Goal: Task Accomplishment & Management: Manage account settings

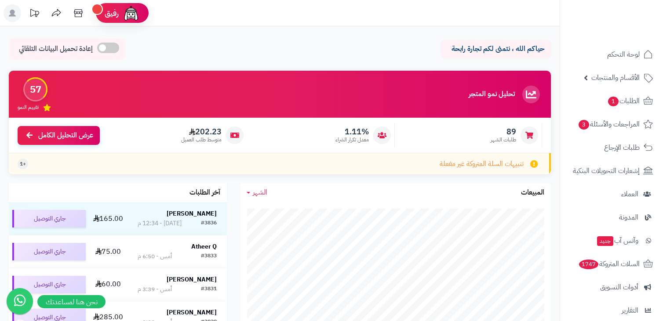
click at [237, 48] on div "حياكم الله ، نتمنى لكم تجارة رابحة إعادة تحميل البيانات التلقائي" at bounding box center [280, 51] width 542 height 26
click at [628, 108] on link "الطلبات 1" at bounding box center [612, 101] width 92 height 21
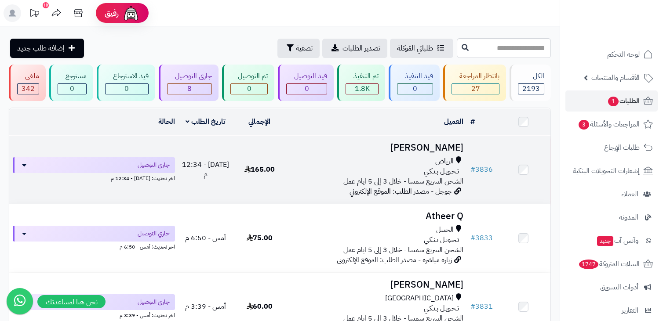
click at [340, 148] on h3 "[PERSON_NAME]" at bounding box center [376, 148] width 173 height 10
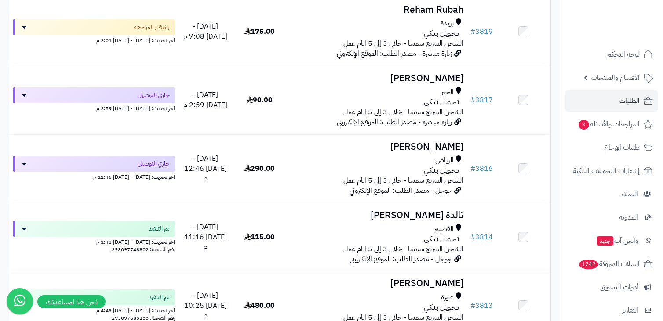
scroll to position [755, 0]
click at [295, 171] on div "تـحـويـل بـنـكـي" at bounding box center [376, 172] width 173 height 10
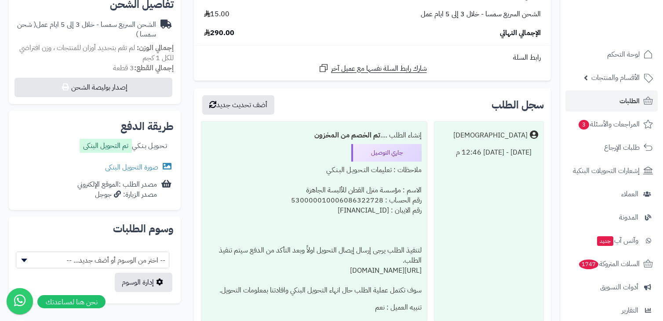
scroll to position [289, 0]
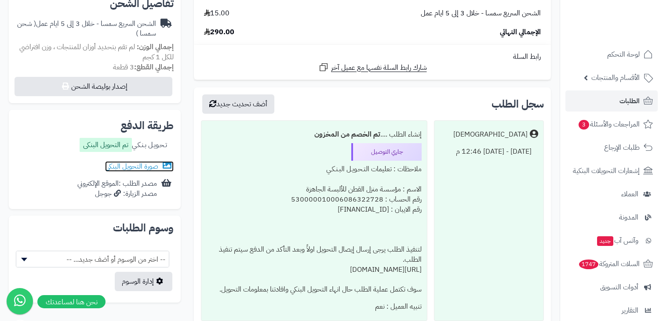
click at [121, 165] on link "صورة التحويل البنكى" at bounding box center [139, 166] width 69 height 11
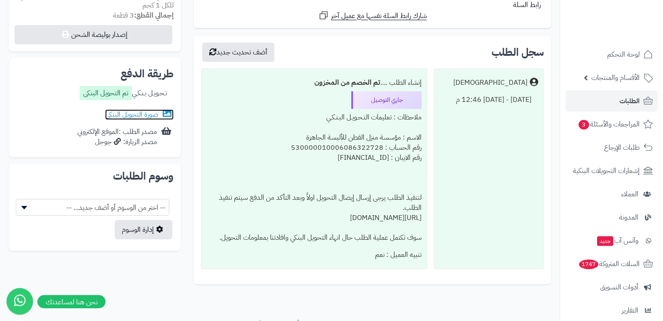
scroll to position [341, 0]
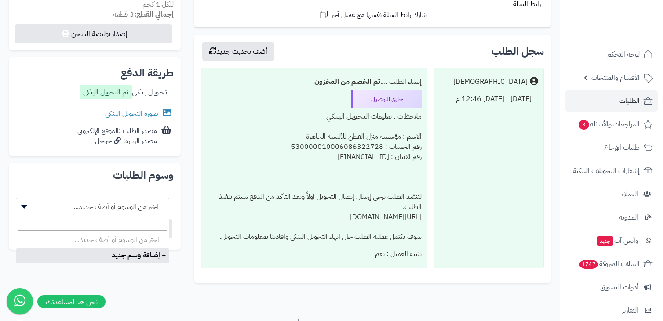
click at [23, 206] on b at bounding box center [24, 207] width 6 height 4
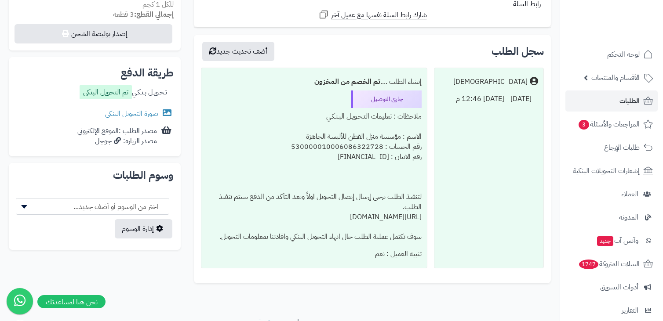
click at [23, 206] on b at bounding box center [24, 207] width 6 height 4
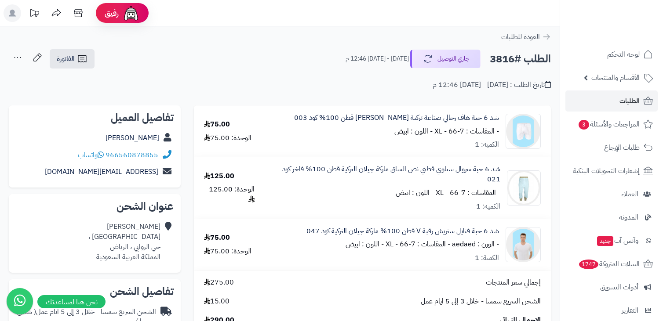
scroll to position [2, 0]
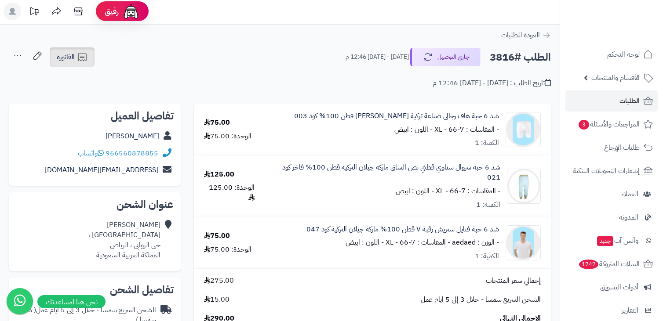
click at [70, 62] on span "الفاتورة" at bounding box center [66, 57] width 18 height 11
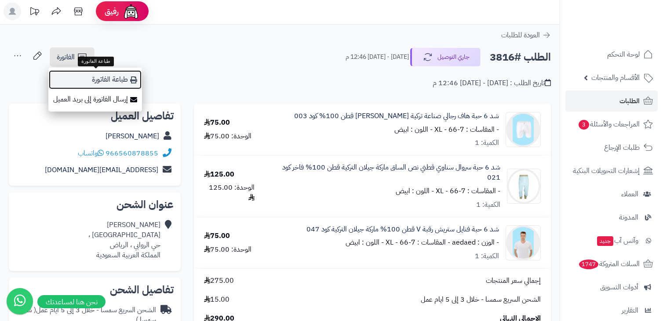
click at [93, 78] on link "طباعة الفاتورة" at bounding box center [95, 80] width 94 height 20
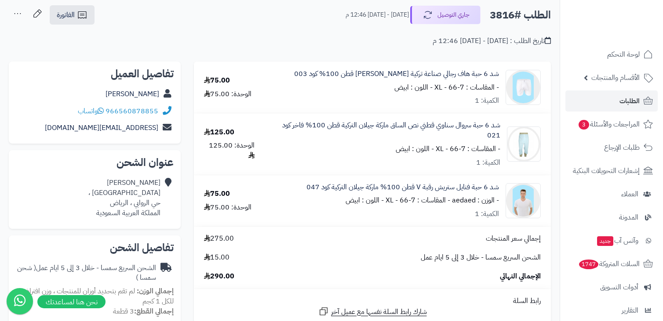
scroll to position [0, 0]
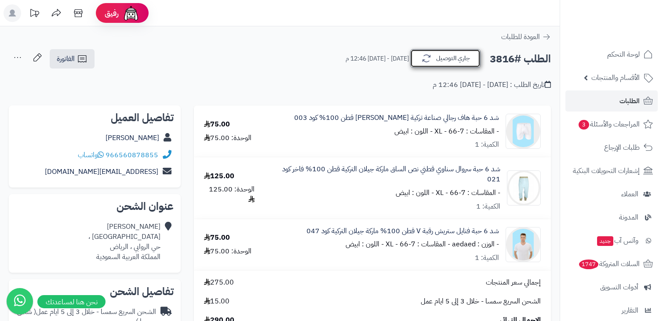
click at [459, 66] on button "جاري التوصيل" at bounding box center [445, 58] width 70 height 18
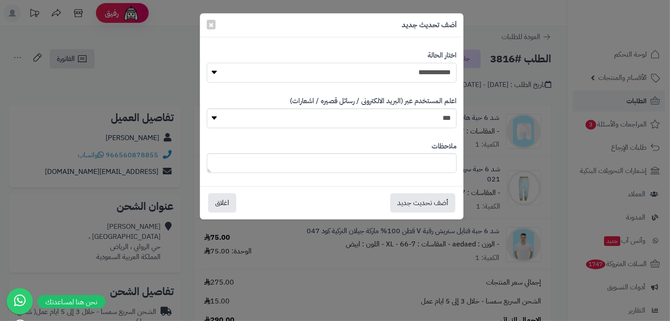
click at [423, 80] on select "**********" at bounding box center [332, 73] width 250 height 20
select select "*"
click at [207, 63] on select "**********" at bounding box center [332, 73] width 250 height 20
click at [223, 202] on button "اغلاق" at bounding box center [222, 202] width 28 height 19
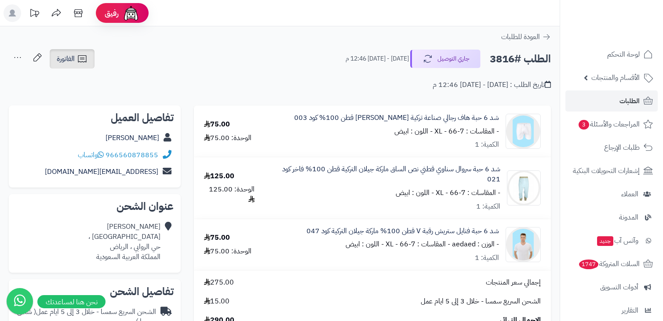
click at [87, 59] on icon at bounding box center [82, 59] width 11 height 11
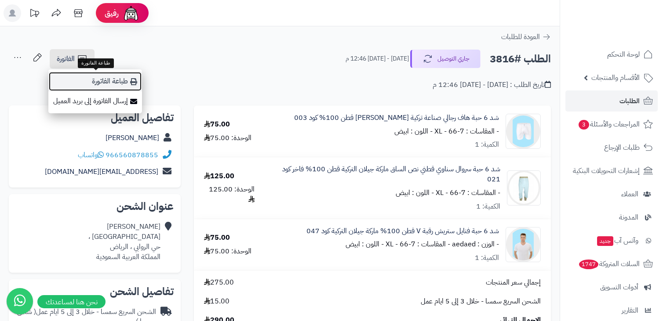
click at [97, 79] on link "طباعة الفاتورة" at bounding box center [95, 82] width 94 height 20
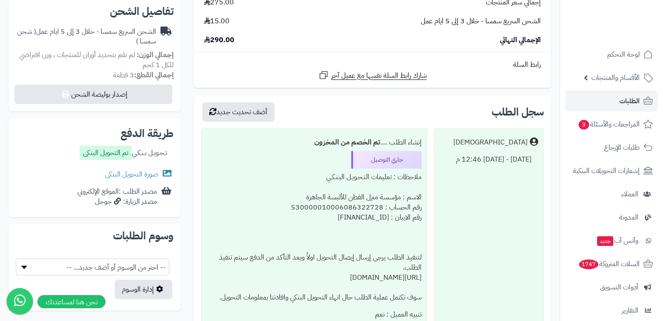
scroll to position [281, 0]
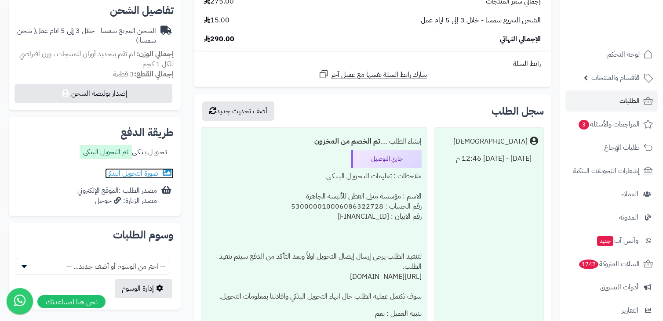
click at [146, 175] on link "صورة التحويل البنكى" at bounding box center [139, 173] width 69 height 11
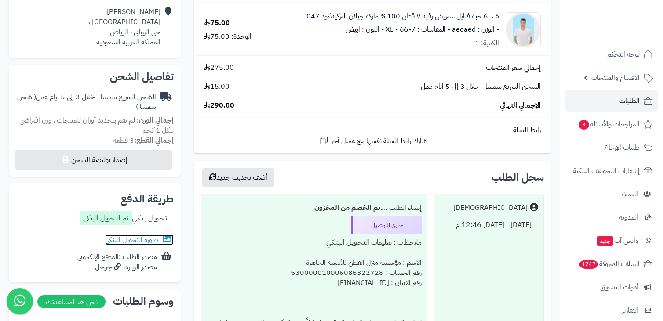
scroll to position [212, 0]
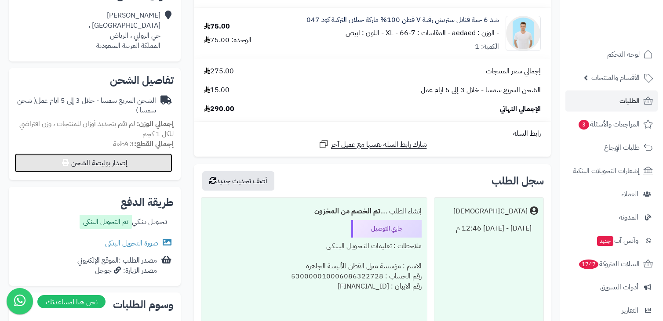
click at [158, 161] on button "إصدار بوليصة الشحن" at bounding box center [94, 162] width 158 height 19
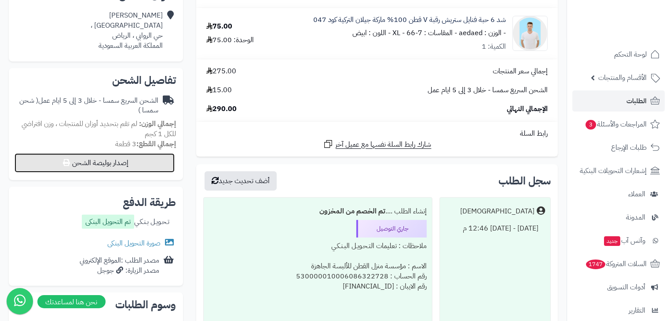
select select "****"
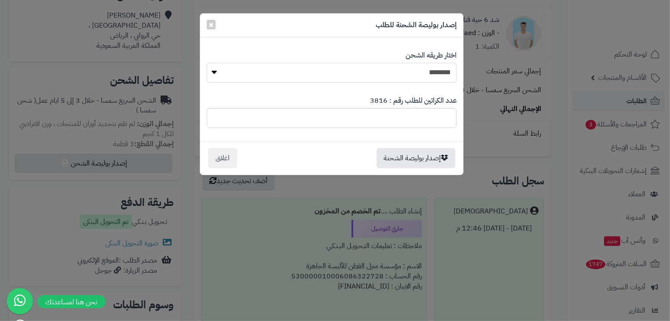
click at [217, 73] on select "**********" at bounding box center [332, 73] width 250 height 20
click at [207, 63] on select "**********" at bounding box center [332, 73] width 250 height 20
click at [403, 157] on button "إصدار بوليصة الشحنة" at bounding box center [415, 158] width 79 height 20
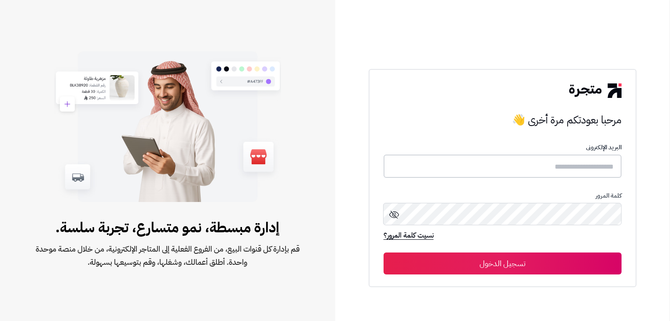
type input "**********"
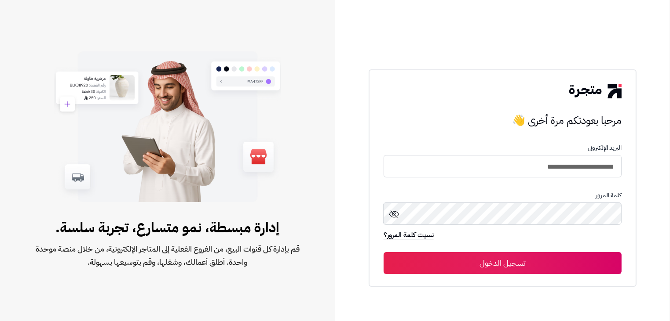
click at [461, 264] on button "تسجيل الدخول" at bounding box center [502, 263] width 238 height 22
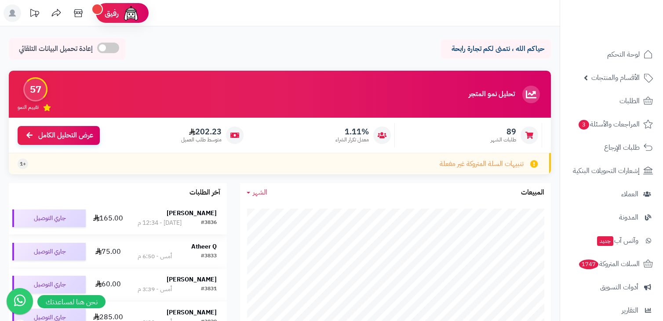
click at [172, 221] on div "#3836 اليوم - 12:34 م" at bounding box center [177, 223] width 79 height 9
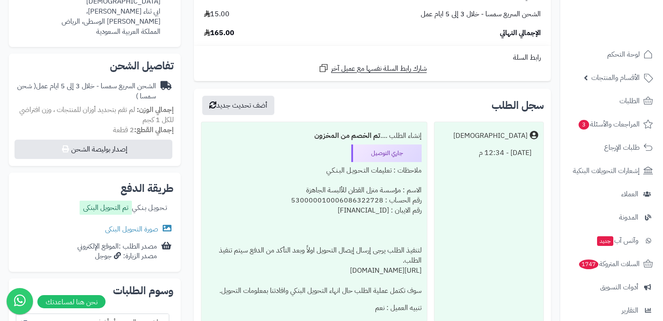
scroll to position [241, 0]
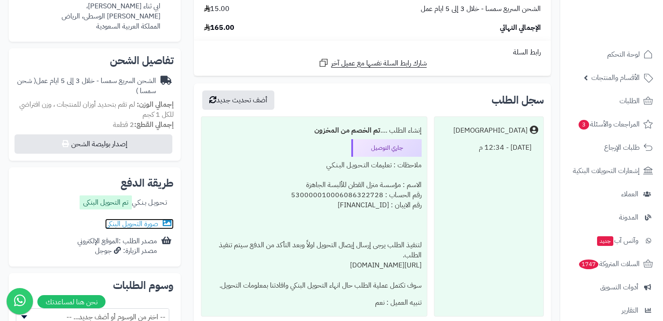
click at [149, 226] on link "صورة التحويل البنكى" at bounding box center [139, 224] width 69 height 11
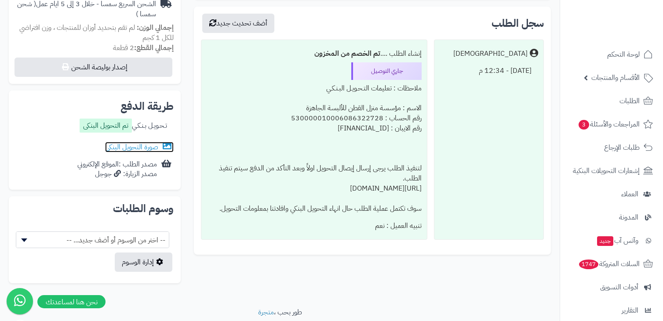
scroll to position [0, 0]
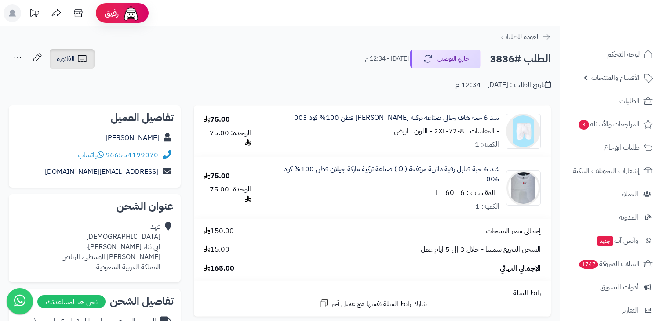
click at [91, 62] on link "الفاتورة" at bounding box center [72, 58] width 45 height 19
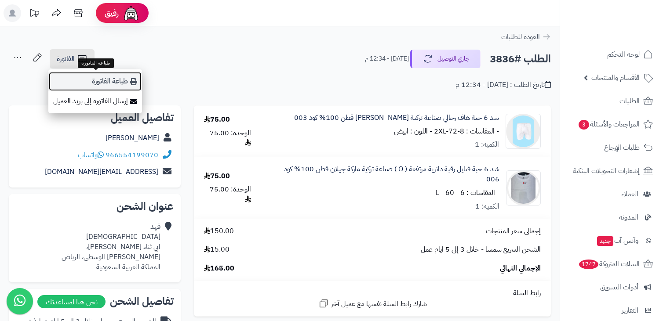
click at [104, 78] on link "طباعة الفاتورة" at bounding box center [95, 82] width 94 height 20
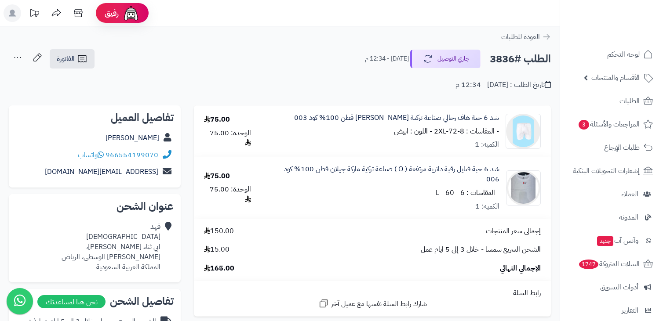
click at [19, 60] on icon at bounding box center [18, 58] width 18 height 18
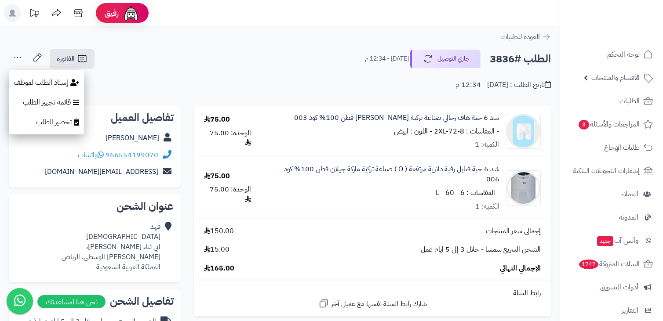
click at [150, 74] on div "تاريخ الطلب : اليوم - 12:34 م" at bounding box center [280, 79] width 542 height 21
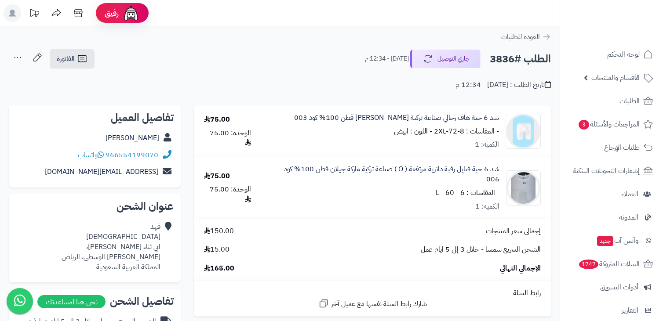
drag, startPoint x: 85, startPoint y: 58, endPoint x: 235, endPoint y: 87, distance: 152.6
click at [235, 87] on div "تاريخ الطلب : اليوم - 12:34 م" at bounding box center [280, 79] width 542 height 21
drag, startPoint x: 66, startPoint y: 64, endPoint x: 26, endPoint y: 172, distance: 114.4
click at [26, 172] on div "ksa__9990@hotmail.com" at bounding box center [95, 172] width 158 height 17
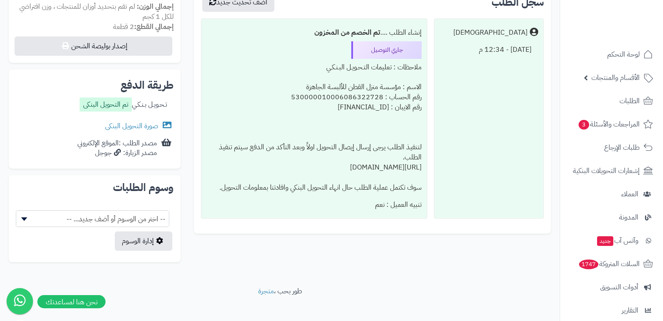
scroll to position [340, 0]
click at [135, 124] on link "صورة التحويل البنكى" at bounding box center [139, 126] width 69 height 11
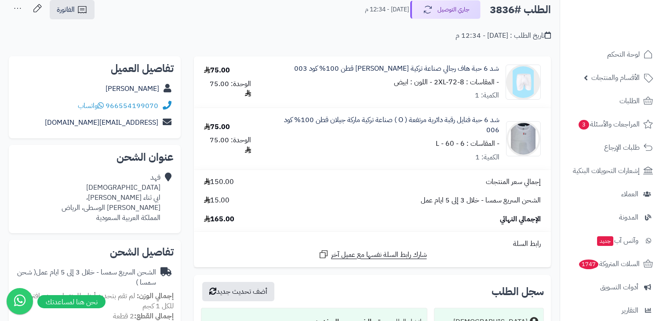
scroll to position [0, 0]
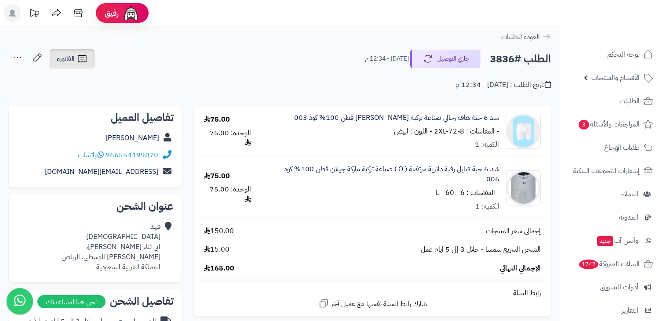
click at [71, 60] on span "الفاتورة" at bounding box center [66, 59] width 18 height 11
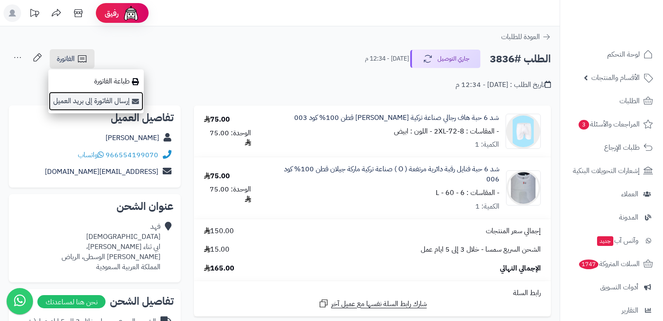
click at [98, 102] on link "إرسال الفاتورة إلى بريد العميل" at bounding box center [95, 101] width 95 height 20
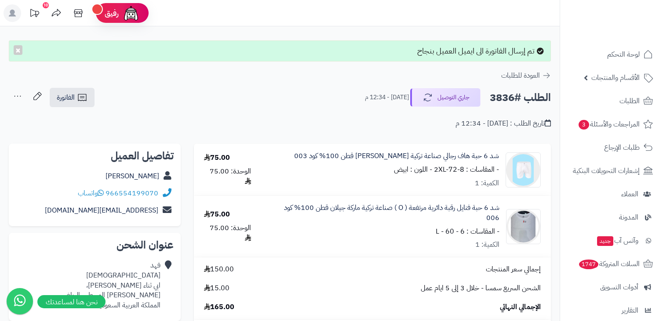
drag, startPoint x: 84, startPoint y: 99, endPoint x: 166, endPoint y: 88, distance: 82.5
click at [166, 88] on div "الطلب #3836 جاري التوصيل اليوم - 12:34 م الفاتورة طباعة الفاتورة إرسال الفاتورة…" at bounding box center [280, 98] width 542 height 21
click at [81, 95] on icon at bounding box center [82, 97] width 11 height 11
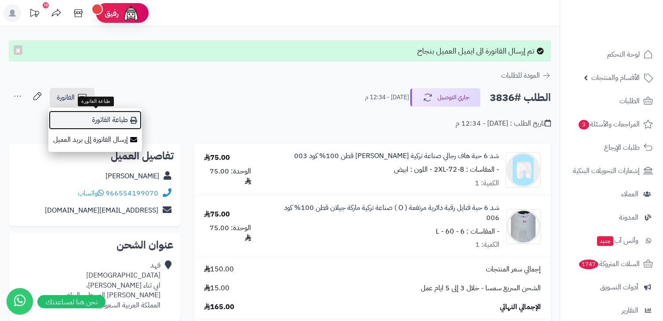
click at [87, 125] on link "طباعة الفاتورة" at bounding box center [95, 120] width 94 height 20
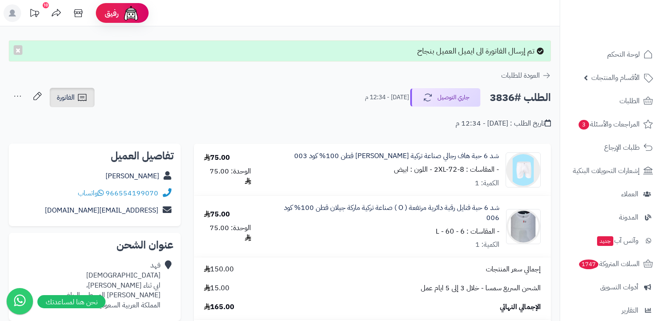
click at [77, 95] on icon at bounding box center [82, 97] width 11 height 11
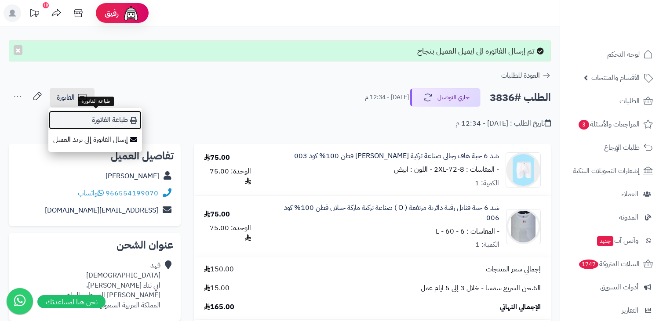
click at [88, 115] on link "طباعة الفاتورة" at bounding box center [95, 120] width 94 height 20
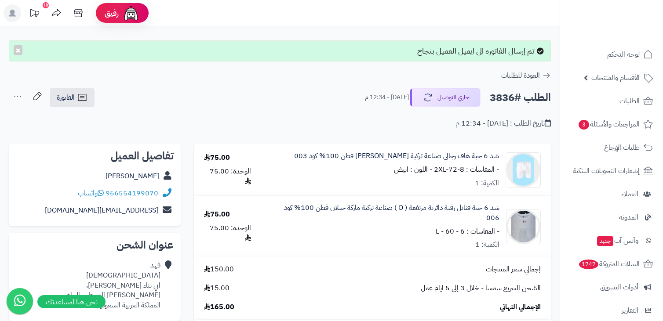
click at [18, 97] on icon at bounding box center [18, 97] width 18 height 18
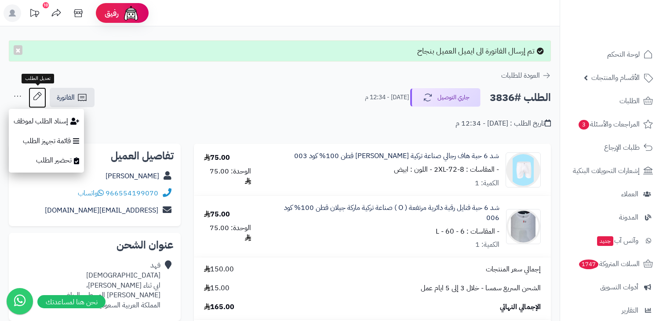
click at [37, 95] on icon at bounding box center [38, 97] width 18 height 18
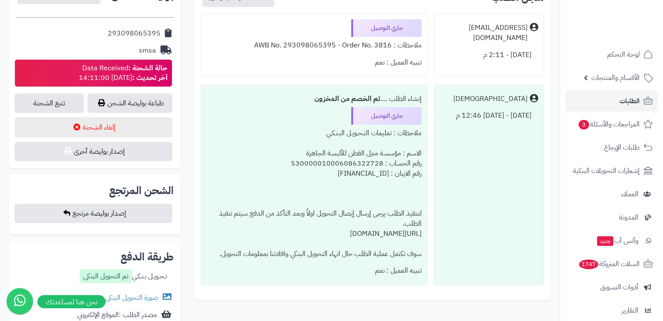
scroll to position [391, 0]
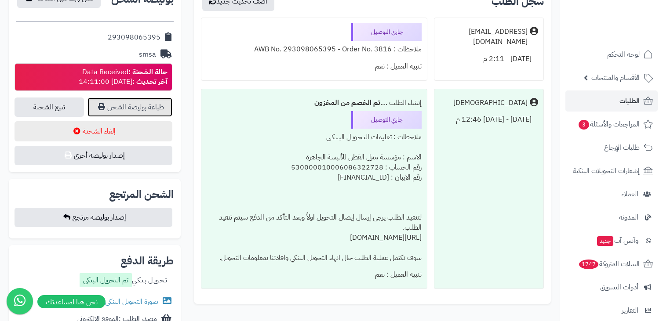
click at [139, 111] on link "طباعة بوليصة الشحن" at bounding box center [130, 107] width 85 height 19
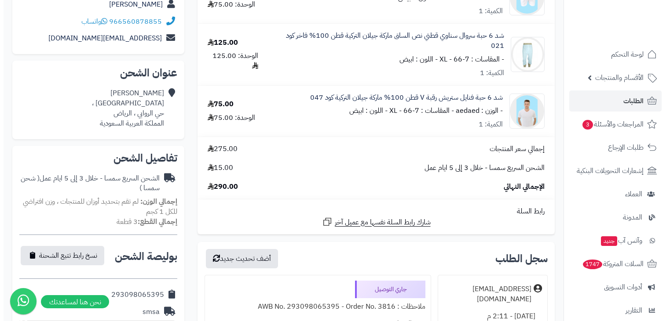
scroll to position [0, 0]
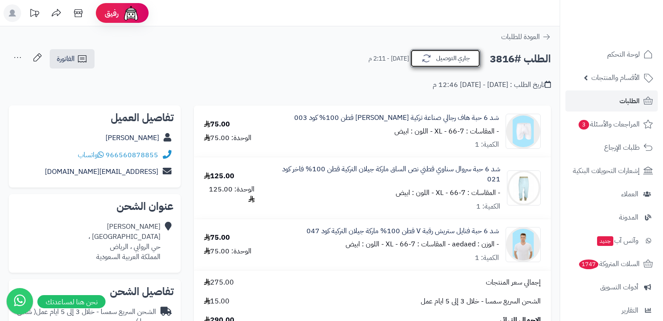
click at [445, 61] on button "جاري التوصيل" at bounding box center [445, 58] width 70 height 18
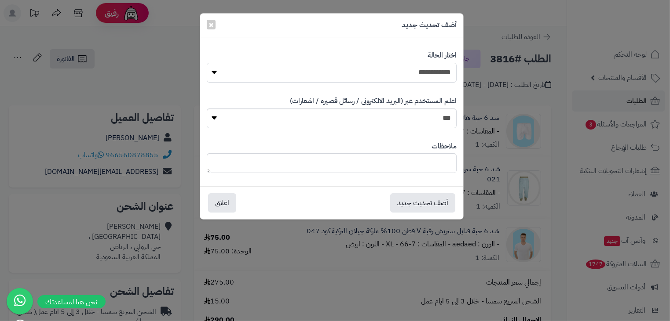
click at [405, 77] on select "**********" at bounding box center [332, 73] width 250 height 20
select select "*"
click at [207, 63] on select "**********" at bounding box center [332, 73] width 250 height 20
click at [405, 205] on button "أضف تحديث جديد" at bounding box center [422, 202] width 65 height 19
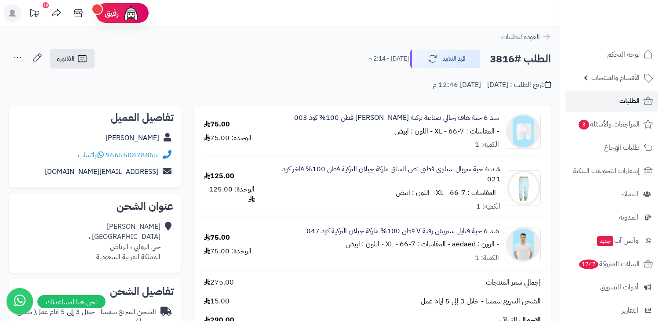
click at [603, 93] on link "الطلبات" at bounding box center [612, 101] width 92 height 21
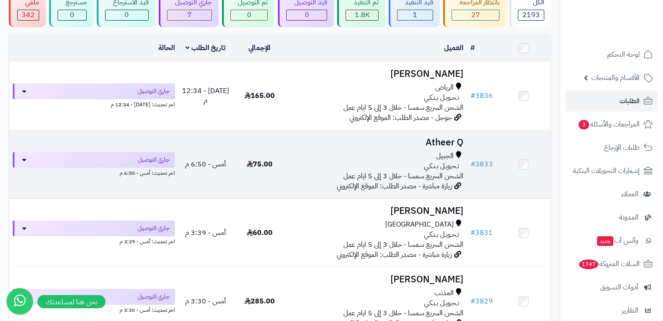
scroll to position [75, 0]
click at [327, 159] on div "الجبيل" at bounding box center [376, 155] width 173 height 10
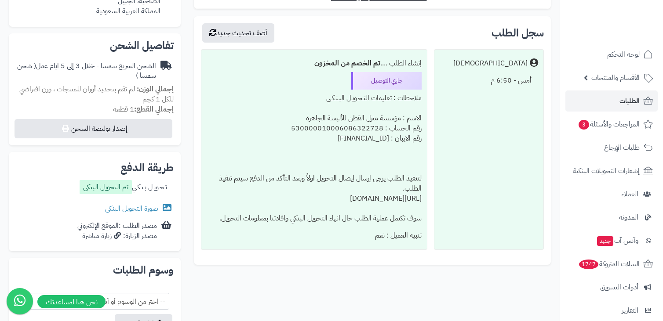
scroll to position [251, 0]
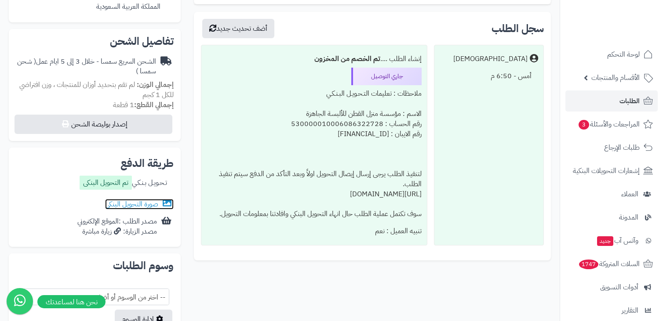
click at [128, 205] on link "صورة التحويل البنكى" at bounding box center [139, 204] width 69 height 11
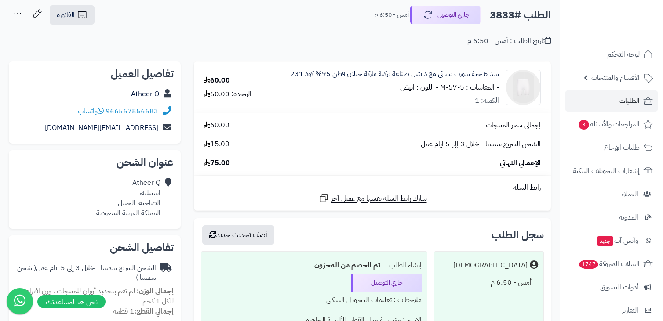
scroll to position [0, 0]
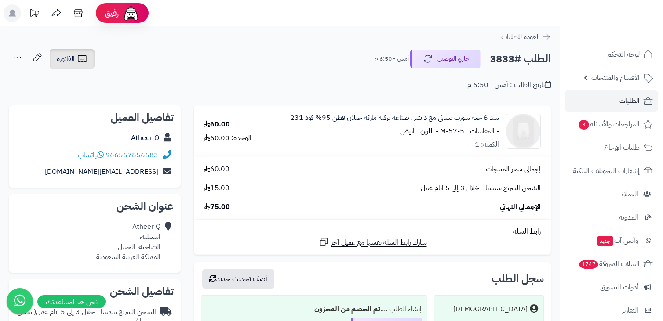
click at [84, 55] on icon at bounding box center [82, 59] width 11 height 11
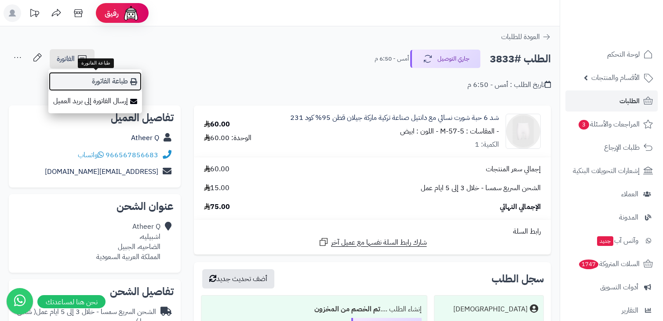
click at [100, 83] on link "طباعة الفاتورة" at bounding box center [95, 82] width 94 height 20
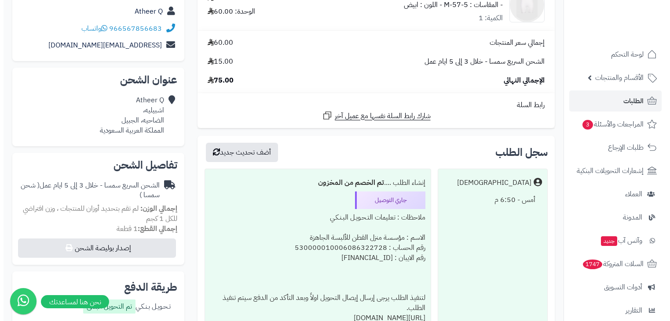
scroll to position [128, 0]
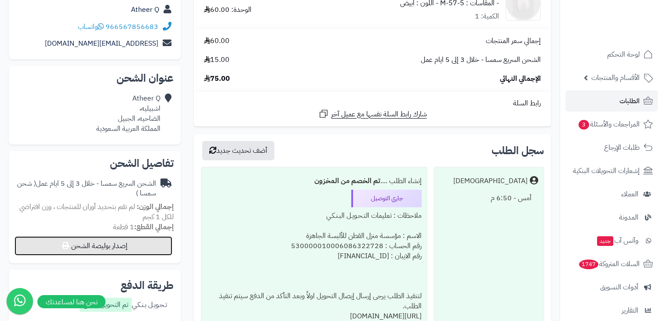
click at [79, 249] on button "إصدار بوليصة الشحن" at bounding box center [94, 246] width 158 height 19
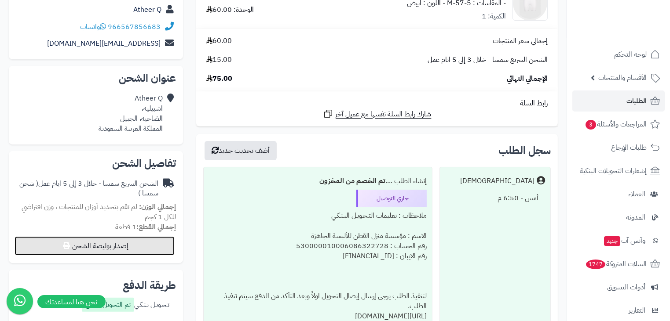
select select "****"
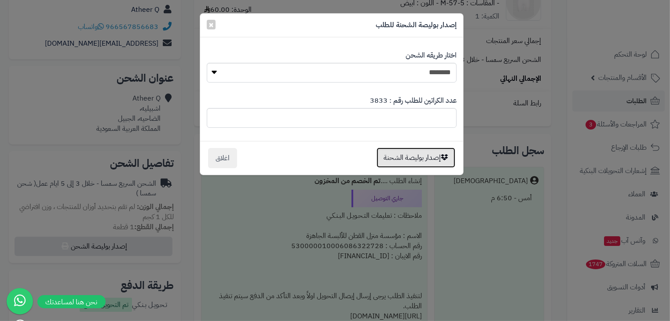
click at [394, 156] on button "إصدار بوليصة الشحنة" at bounding box center [415, 158] width 79 height 20
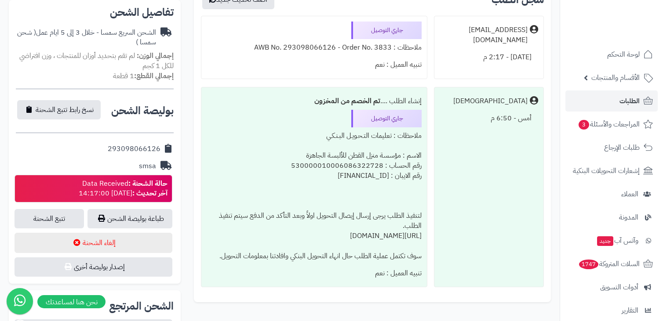
scroll to position [280, 0]
click at [138, 222] on link "طباعة بوليصة الشحن" at bounding box center [130, 218] width 85 height 19
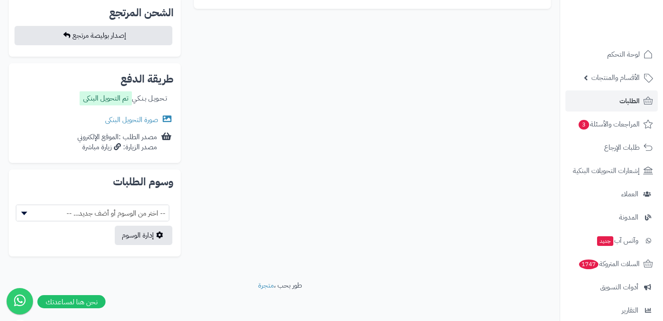
scroll to position [573, 0]
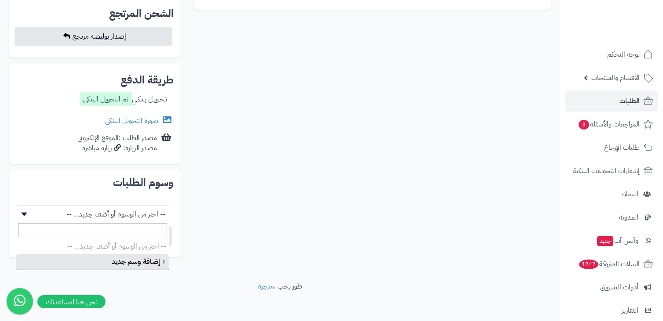
click at [26, 213] on b at bounding box center [24, 215] width 6 height 4
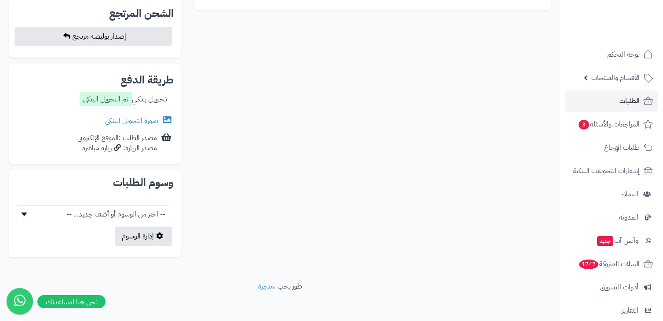
click at [26, 213] on b at bounding box center [24, 215] width 6 height 4
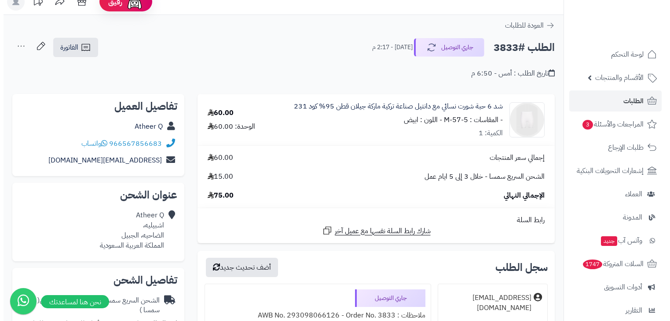
scroll to position [0, 0]
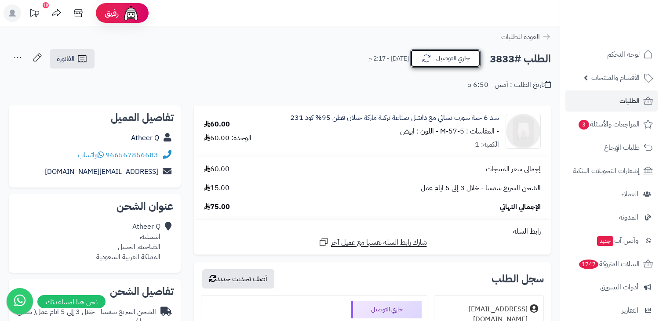
click at [438, 57] on button "جاري التوصيل" at bounding box center [445, 58] width 70 height 18
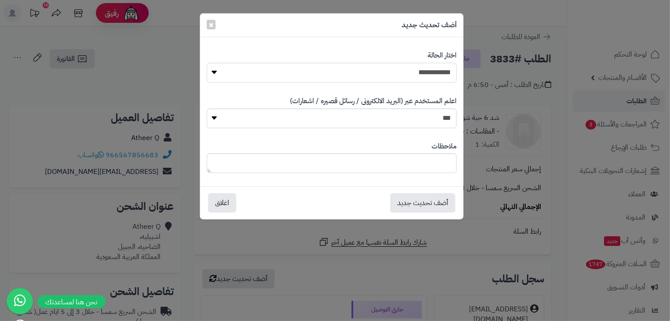
click at [402, 66] on select "**********" at bounding box center [332, 73] width 250 height 20
select select "*"
click at [207, 63] on select "**********" at bounding box center [332, 73] width 250 height 20
click at [410, 206] on button "أضف تحديث جديد" at bounding box center [422, 202] width 65 height 19
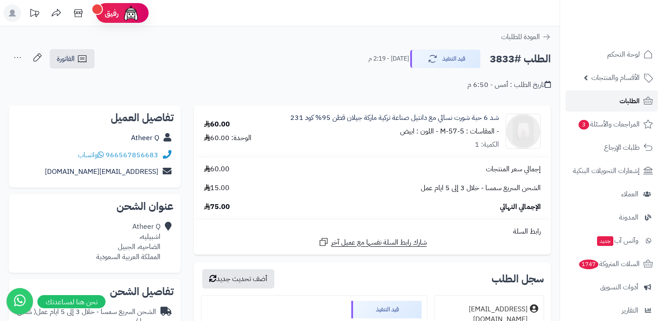
click at [596, 104] on link "الطلبات" at bounding box center [612, 101] width 92 height 21
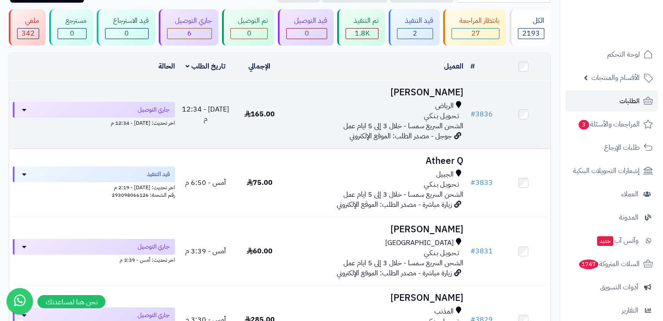
scroll to position [56, 0]
click at [339, 104] on div "الرياض" at bounding box center [376, 106] width 173 height 10
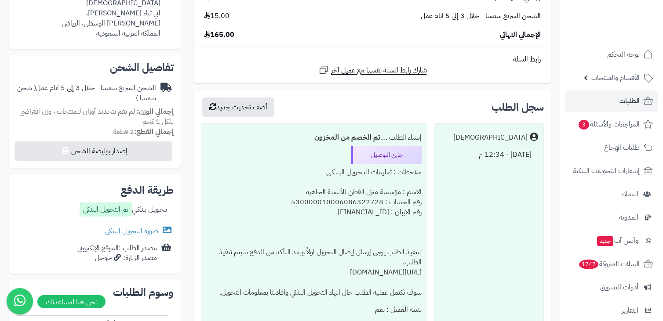
scroll to position [239, 0]
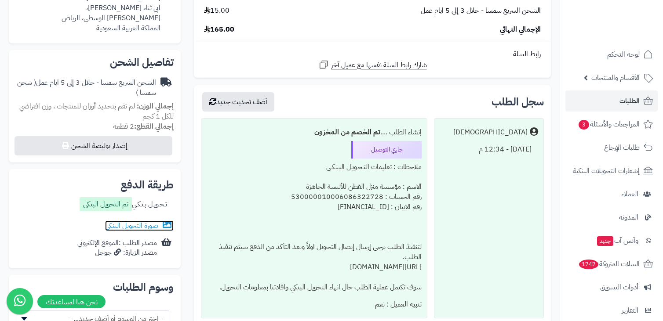
click at [139, 227] on link "صورة التحويل البنكى" at bounding box center [139, 226] width 69 height 11
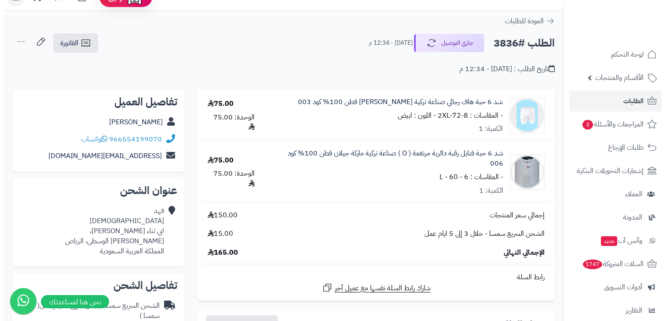
scroll to position [0, 0]
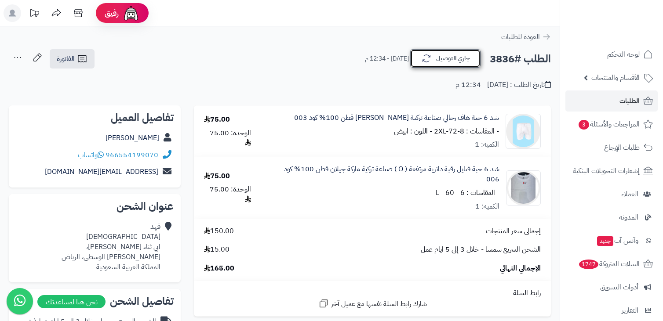
click at [461, 60] on button "جاري التوصيل" at bounding box center [445, 58] width 70 height 18
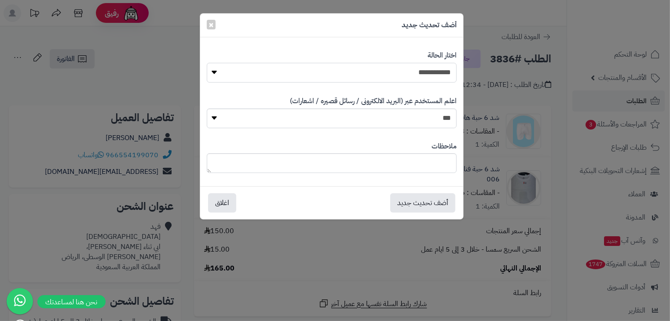
click at [415, 76] on select "**********" at bounding box center [332, 73] width 250 height 20
select select "*"
click at [207, 63] on select "**********" at bounding box center [332, 73] width 250 height 20
click at [415, 204] on button "أضف تحديث جديد" at bounding box center [422, 202] width 65 height 19
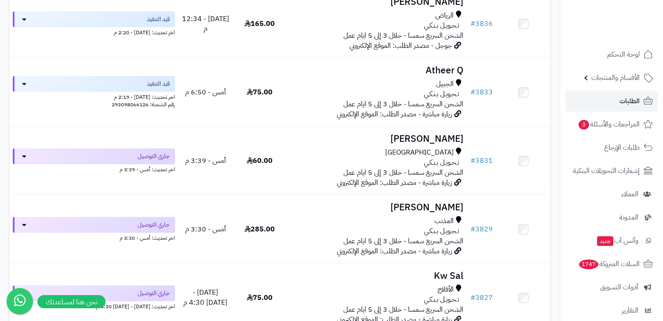
scroll to position [147, 0]
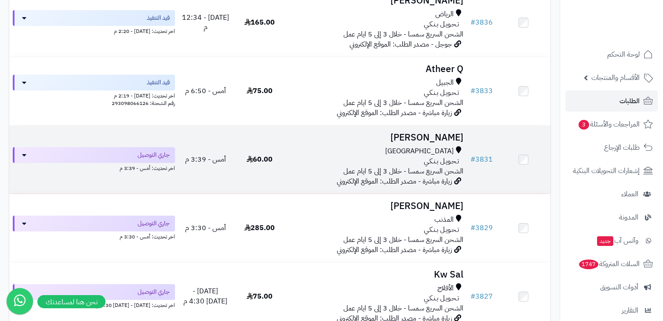
click at [334, 147] on div "جدة" at bounding box center [376, 151] width 173 height 10
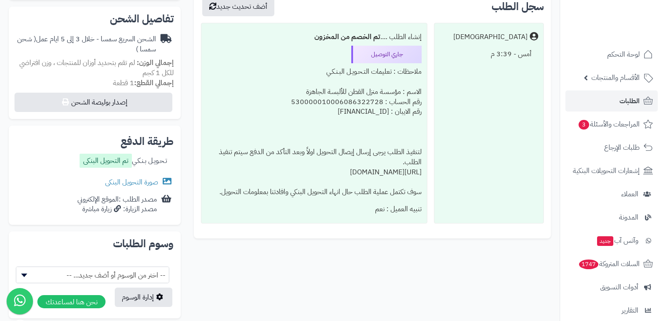
scroll to position [284, 0]
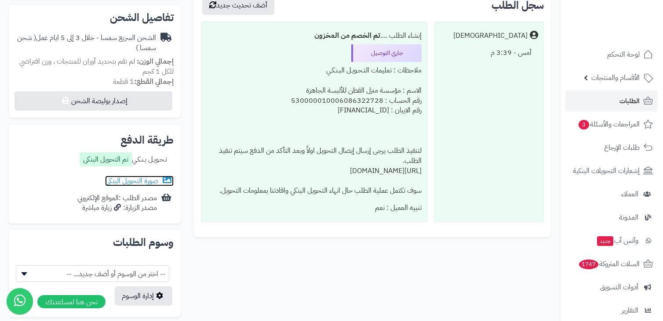
click at [157, 179] on link "صورة التحويل البنكى" at bounding box center [139, 181] width 69 height 11
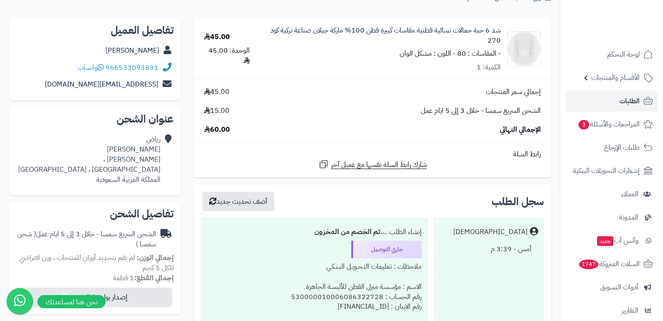
scroll to position [48, 0]
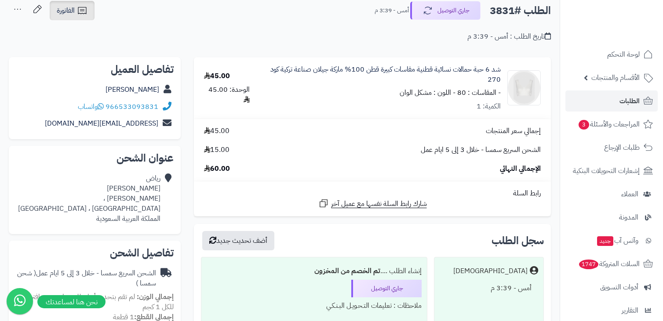
click at [87, 18] on link "الفاتورة" at bounding box center [72, 10] width 45 height 19
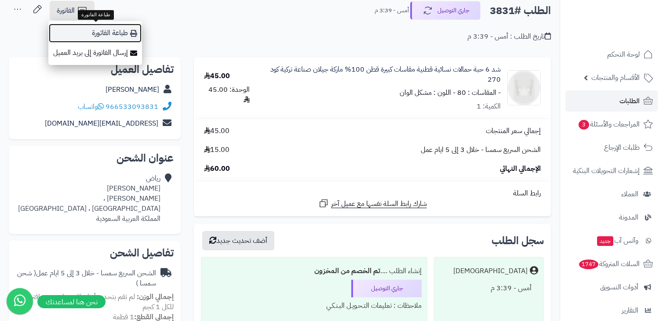
click at [112, 32] on link "طباعة الفاتورة" at bounding box center [95, 33] width 94 height 20
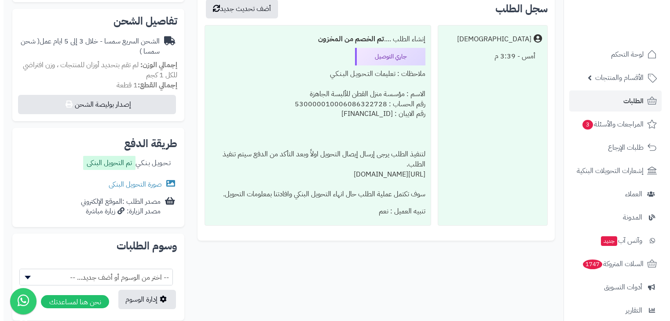
scroll to position [348, 0]
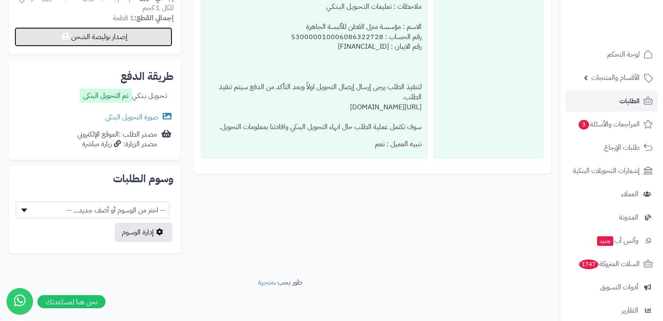
click at [128, 40] on button "إصدار بوليصة الشحن" at bounding box center [94, 36] width 158 height 19
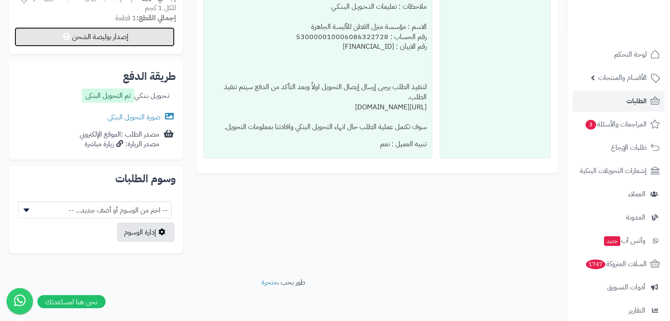
select select "****"
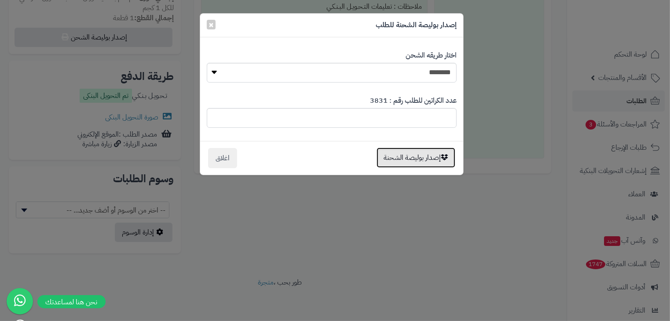
click at [400, 160] on button "إصدار بوليصة الشحنة" at bounding box center [415, 158] width 79 height 20
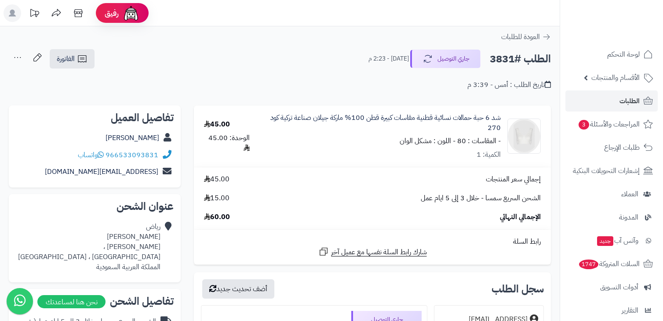
scroll to position [348, 0]
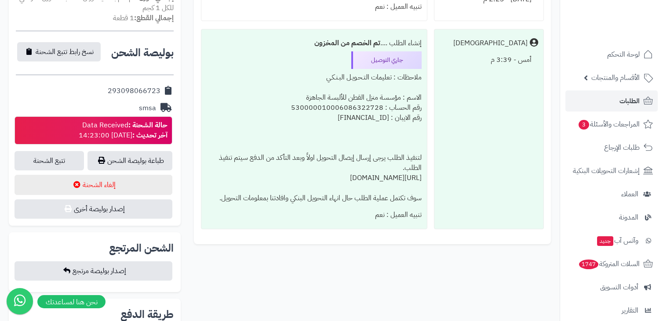
click at [112, 138] on div "حالة الشحنة : Data Received آخر تحديث : [DATE] 14:23:00" at bounding box center [123, 131] width 89 height 20
click at [124, 158] on link "طباعة بوليصة الشحن" at bounding box center [130, 160] width 85 height 19
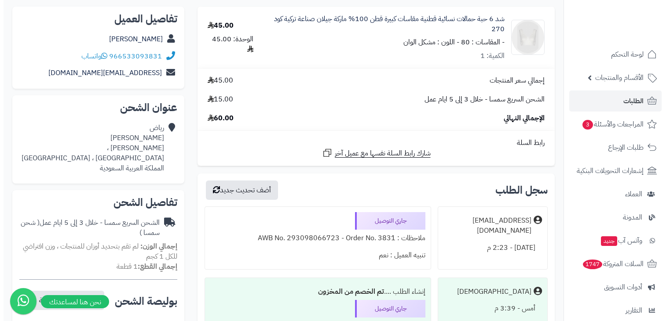
scroll to position [0, 0]
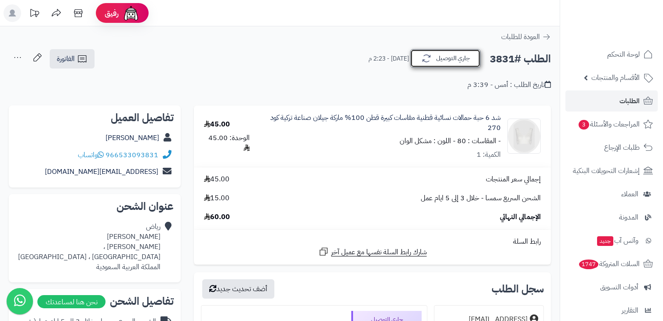
click at [453, 67] on button "جاري التوصيل" at bounding box center [445, 58] width 70 height 18
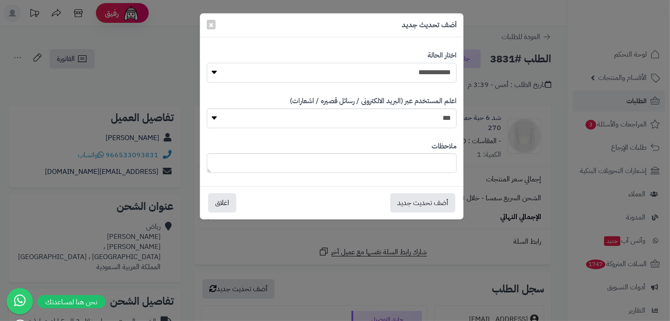
click at [431, 73] on select "**********" at bounding box center [332, 73] width 250 height 20
select select "*"
click at [207, 63] on select "**********" at bounding box center [332, 73] width 250 height 20
click at [408, 203] on button "أضف تحديث جديد" at bounding box center [422, 202] width 65 height 19
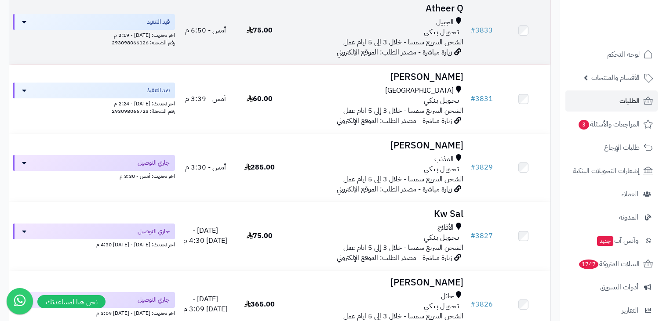
scroll to position [208, 0]
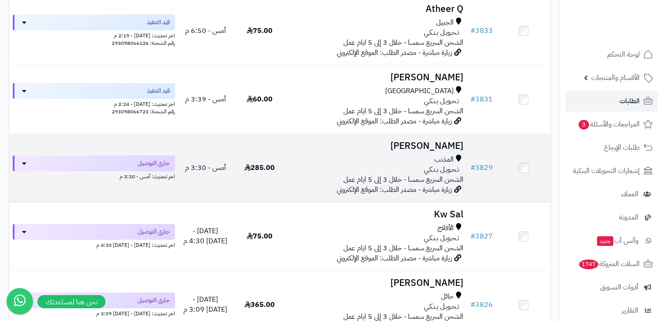
drag, startPoint x: 376, startPoint y: 156, endPoint x: 425, endPoint y: 152, distance: 49.4
click at [425, 151] on h3 "يوسف ابو معاذ" at bounding box center [376, 146] width 173 height 10
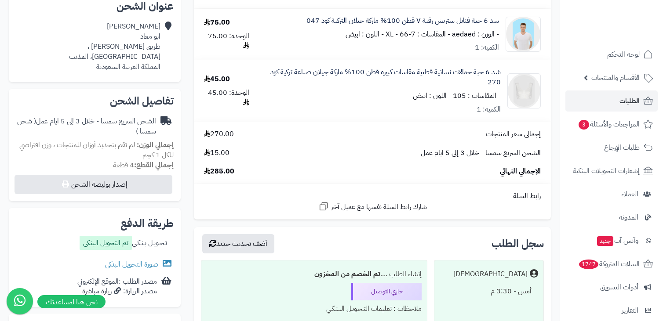
scroll to position [201, 0]
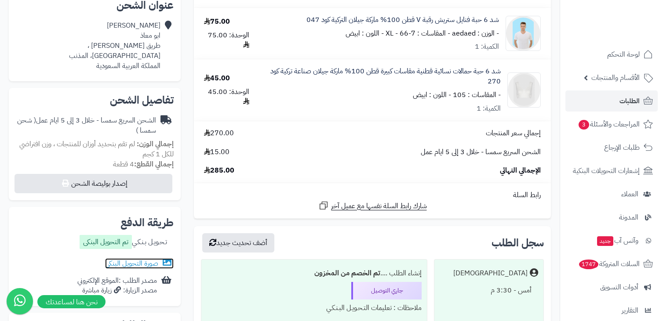
click at [148, 264] on link "صورة التحويل البنكى" at bounding box center [139, 264] width 69 height 11
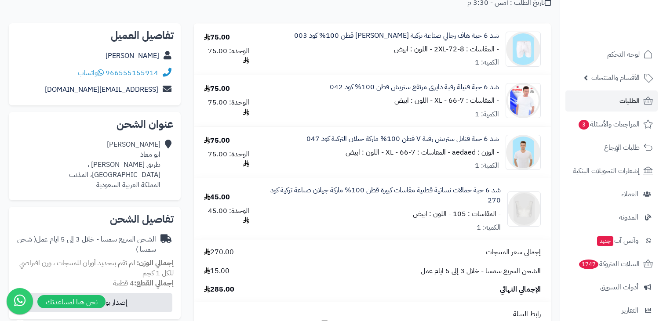
scroll to position [0, 0]
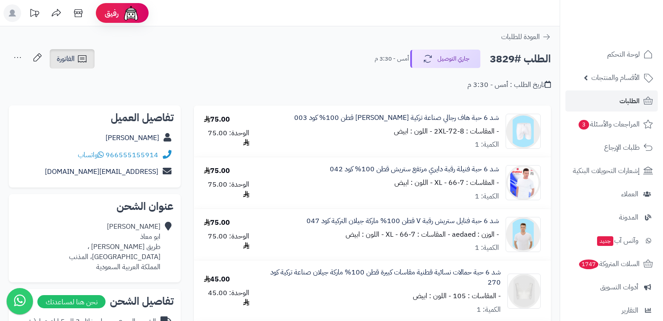
click at [73, 62] on span "الفاتورة" at bounding box center [66, 59] width 18 height 11
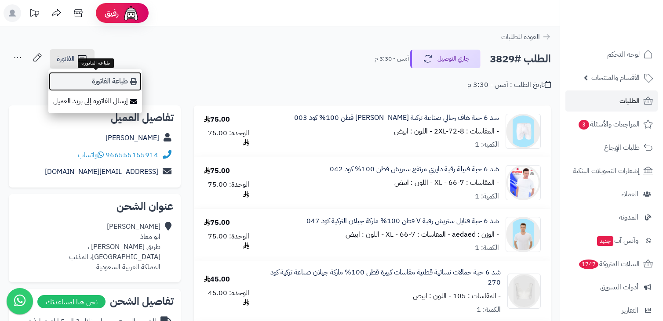
click at [100, 81] on link "طباعة الفاتورة" at bounding box center [95, 82] width 94 height 20
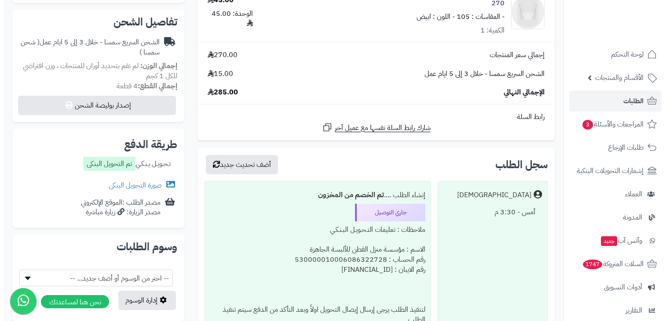
scroll to position [283, 0]
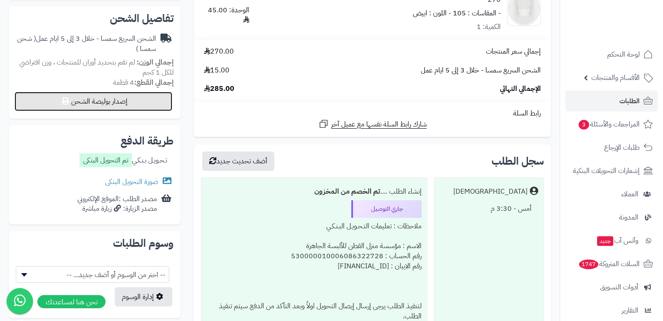
click at [133, 105] on button "إصدار بوليصة الشحن" at bounding box center [94, 101] width 158 height 19
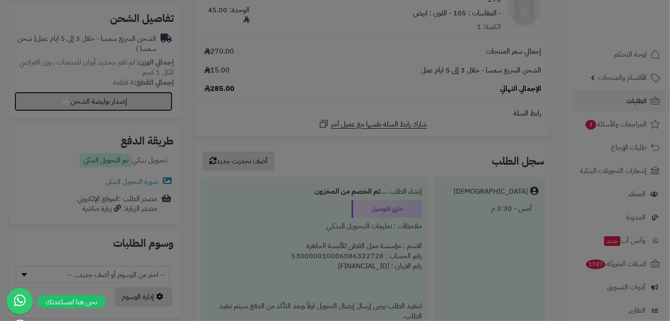
select select "****"
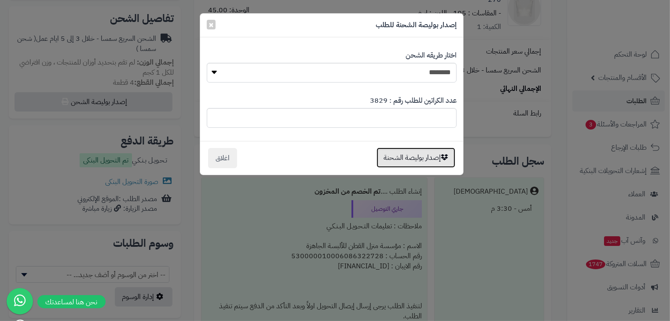
click at [406, 161] on button "إصدار بوليصة الشحنة" at bounding box center [415, 158] width 79 height 20
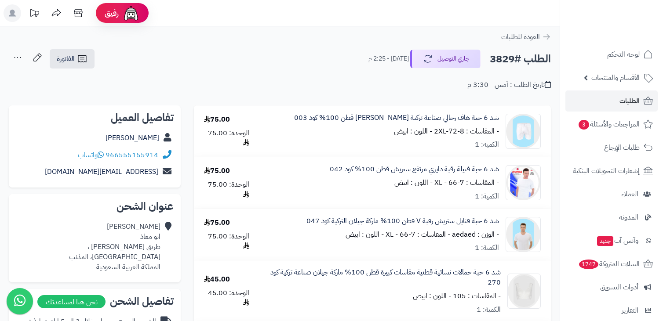
scroll to position [283, 0]
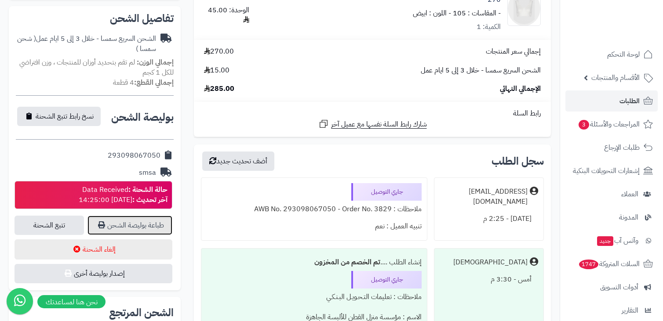
click at [148, 229] on link "طباعة بوليصة الشحن" at bounding box center [130, 225] width 85 height 19
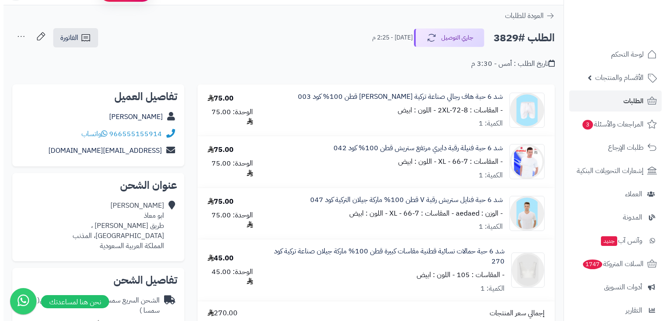
scroll to position [0, 0]
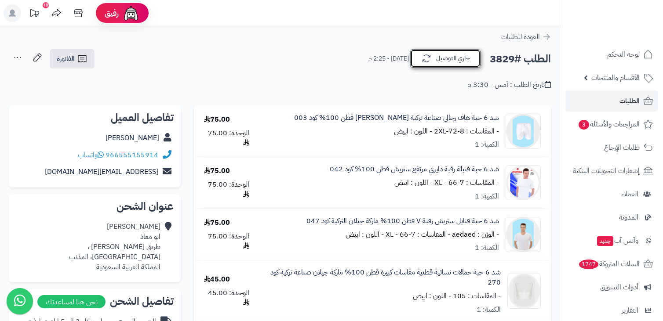
click at [445, 58] on button "جاري التوصيل" at bounding box center [445, 58] width 70 height 18
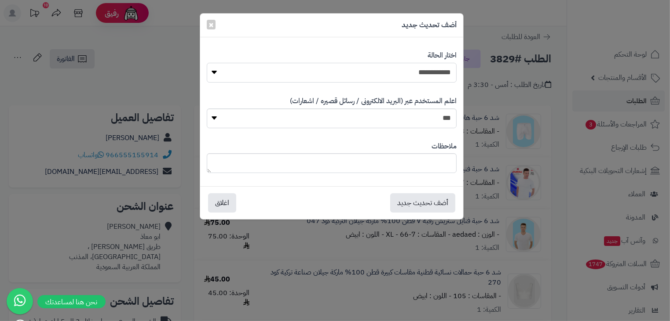
click at [431, 71] on select "**********" at bounding box center [332, 73] width 250 height 20
select select "*"
click at [207, 63] on select "**********" at bounding box center [332, 73] width 250 height 20
click at [406, 201] on button "أضف تحديث جديد" at bounding box center [422, 202] width 65 height 19
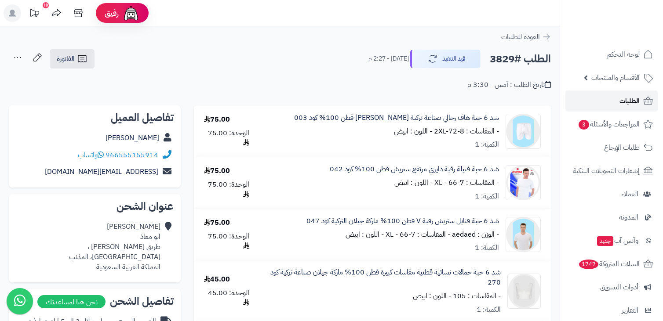
click at [616, 94] on link "الطلبات" at bounding box center [612, 101] width 92 height 21
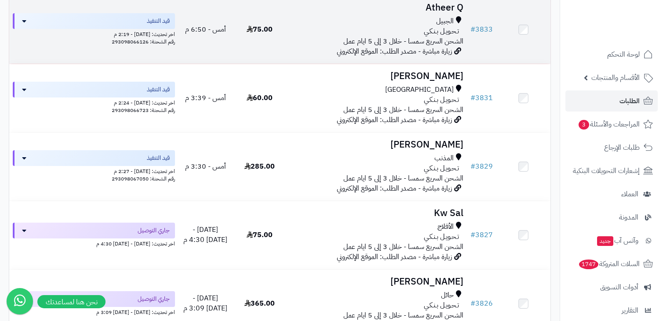
scroll to position [233, 0]
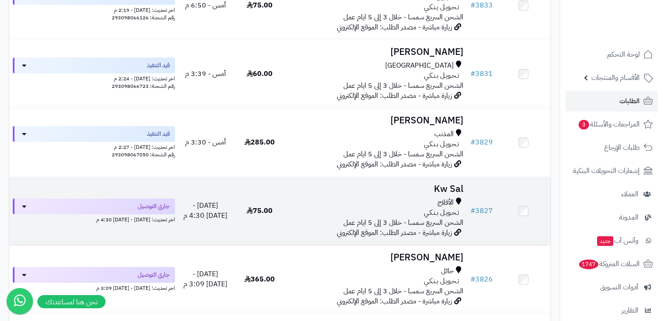
click at [339, 203] on div "الأفلاج" at bounding box center [376, 203] width 173 height 10
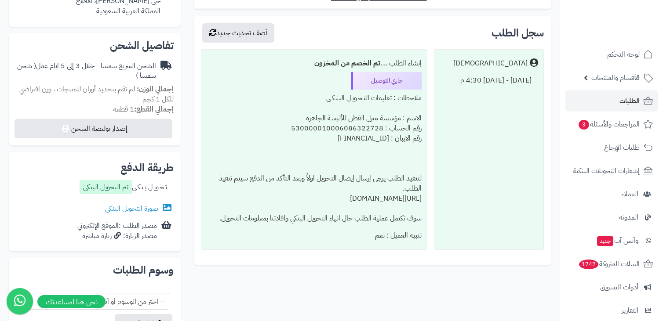
scroll to position [248, 0]
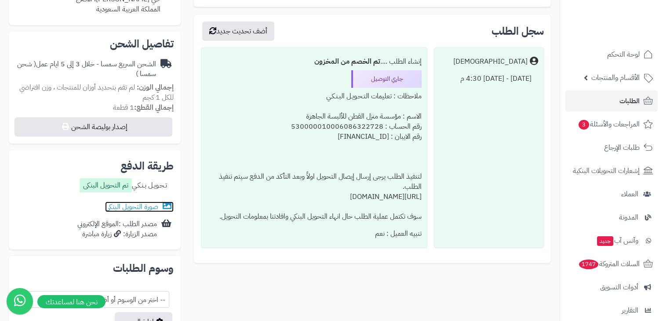
click at [143, 210] on link "صورة التحويل البنكى" at bounding box center [139, 207] width 69 height 11
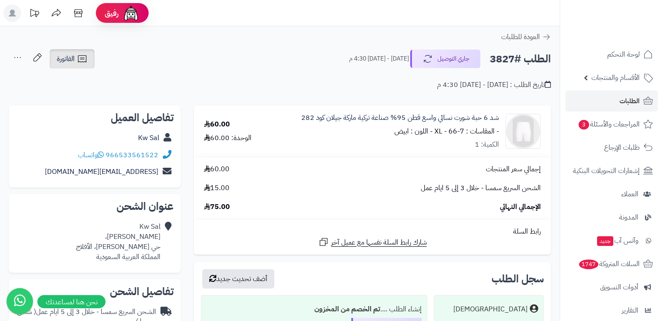
click at [83, 60] on icon at bounding box center [82, 59] width 11 height 11
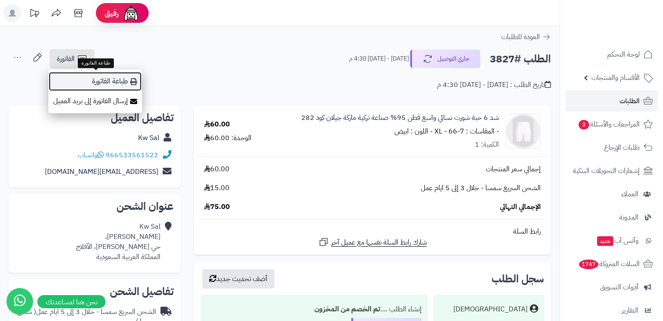
click at [88, 79] on link "طباعة الفاتورة" at bounding box center [95, 82] width 94 height 20
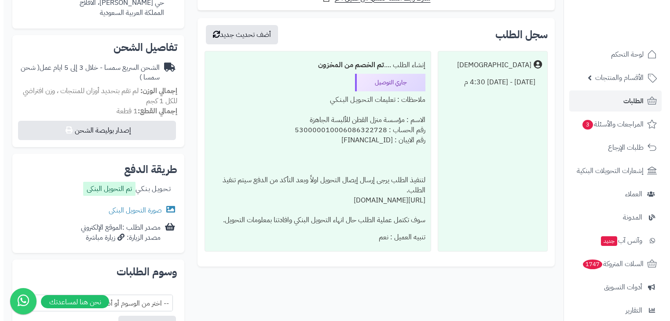
scroll to position [249, 0]
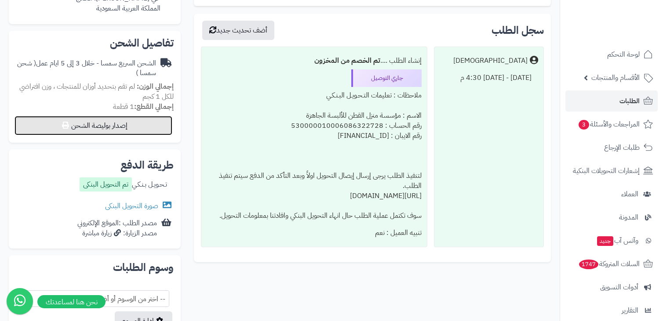
click at [143, 122] on button "إصدار بوليصة الشحن" at bounding box center [94, 125] width 158 height 19
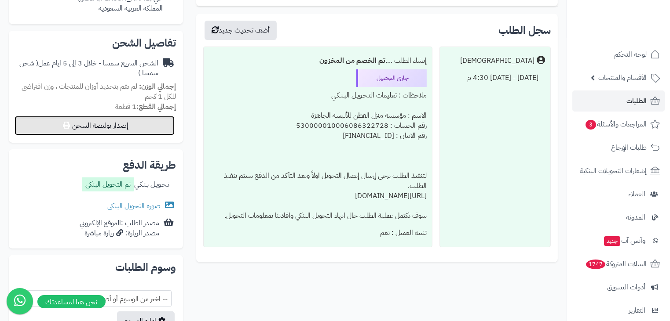
select select "****"
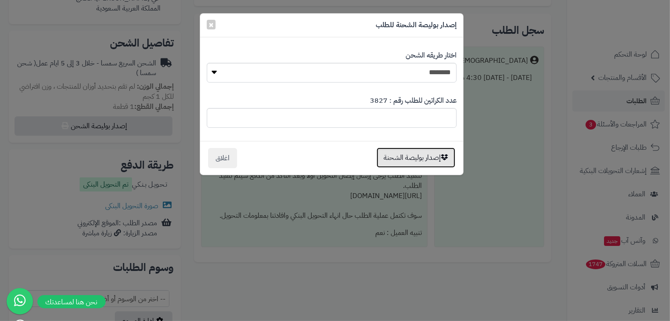
click at [404, 158] on button "إصدار بوليصة الشحنة" at bounding box center [415, 158] width 79 height 20
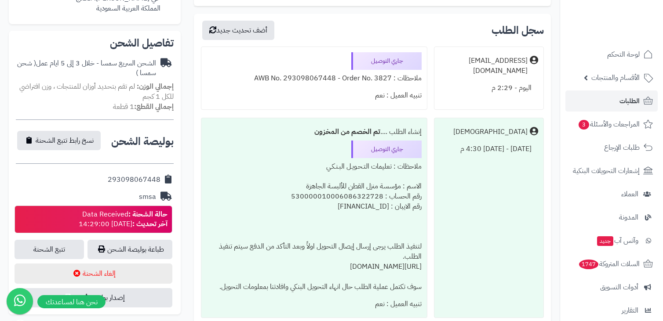
scroll to position [249, 0]
click at [145, 252] on link "طباعة بوليصة الشحن" at bounding box center [130, 249] width 85 height 19
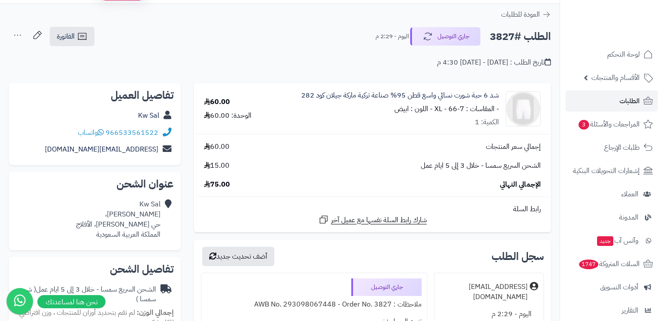
scroll to position [10, 0]
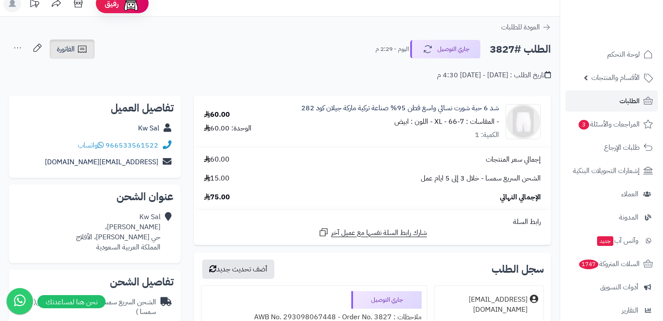
click at [73, 45] on span "الفاتورة" at bounding box center [66, 49] width 18 height 11
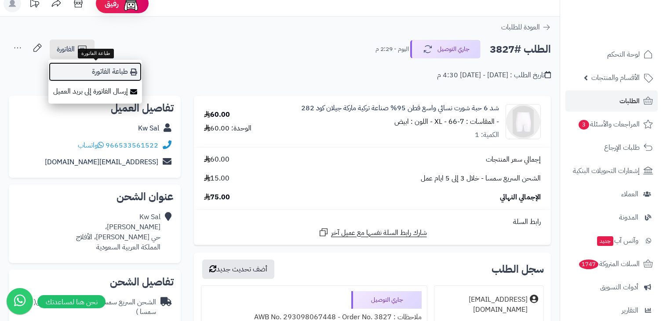
click at [102, 66] on link "طباعة الفاتورة" at bounding box center [95, 72] width 94 height 20
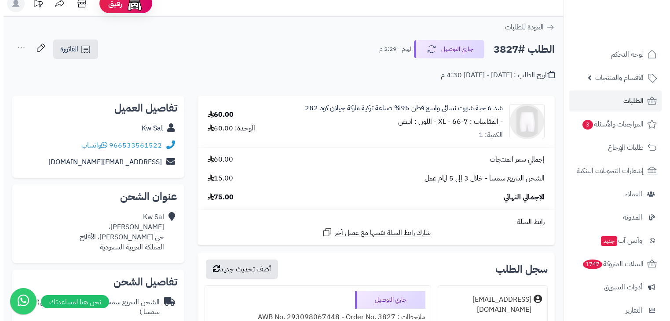
scroll to position [0, 0]
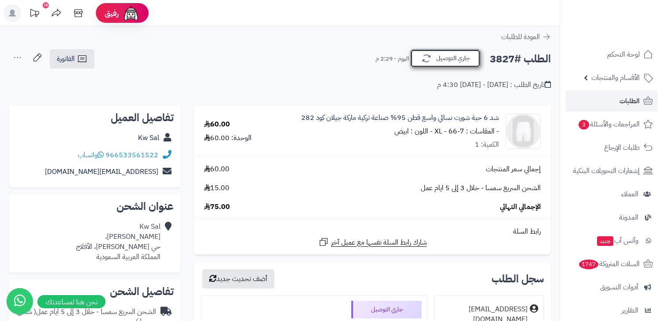
click at [464, 64] on button "جاري التوصيل" at bounding box center [445, 58] width 70 height 18
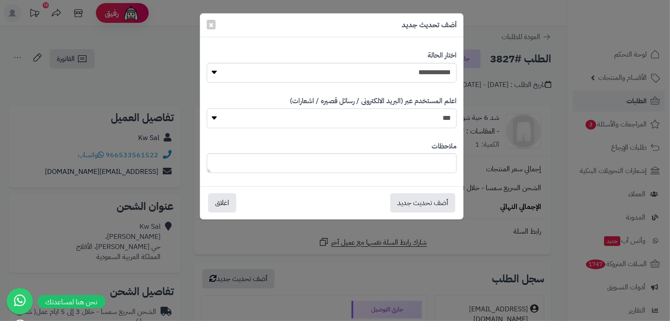
click at [216, 117] on select "*** **" at bounding box center [332, 119] width 250 height 20
select select "*"
click at [207, 109] on select "*** **" at bounding box center [332, 119] width 250 height 20
click at [427, 203] on button "أضف تحديث جديد" at bounding box center [422, 202] width 65 height 19
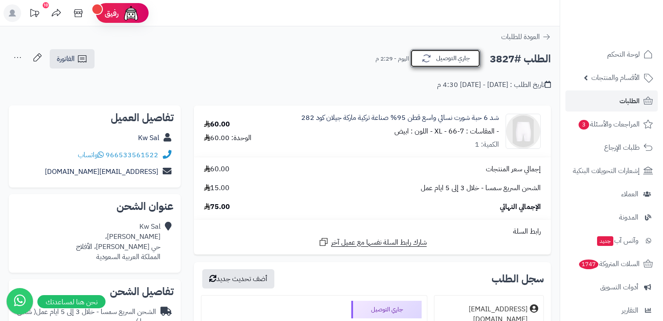
click at [463, 59] on button "جاري التوصيل" at bounding box center [445, 58] width 70 height 18
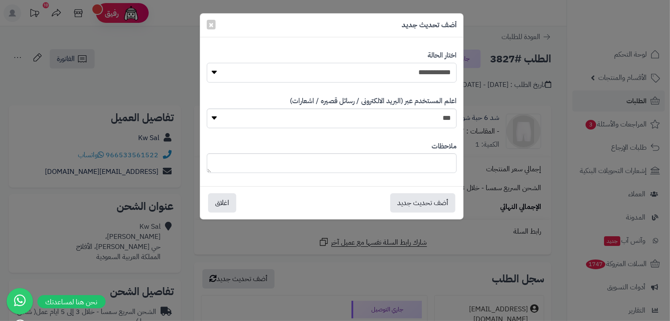
click at [426, 77] on select "**********" at bounding box center [332, 73] width 250 height 20
select select "*"
click at [207, 63] on select "**********" at bounding box center [332, 73] width 250 height 20
click at [429, 111] on select "*** **" at bounding box center [332, 119] width 250 height 20
select select "*"
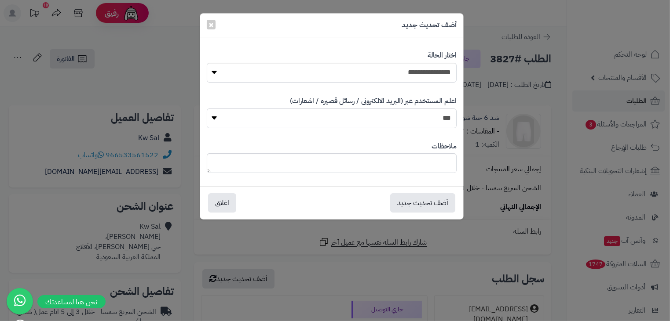
click at [207, 109] on select "*** **" at bounding box center [332, 119] width 250 height 20
click at [424, 202] on button "أضف تحديث جديد" at bounding box center [422, 202] width 65 height 19
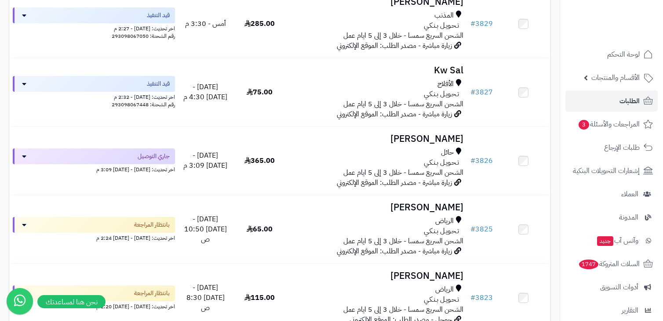
scroll to position [357, 0]
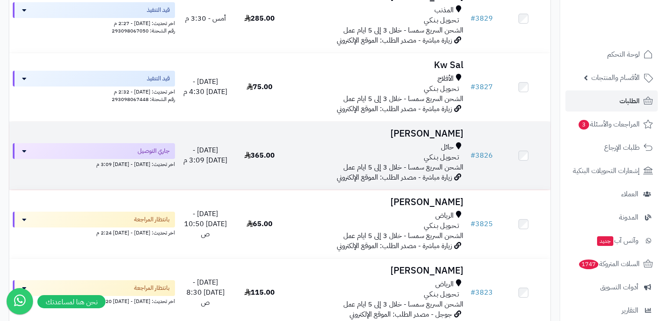
click at [388, 159] on div "تـحـويـل بـنـكـي" at bounding box center [376, 158] width 173 height 10
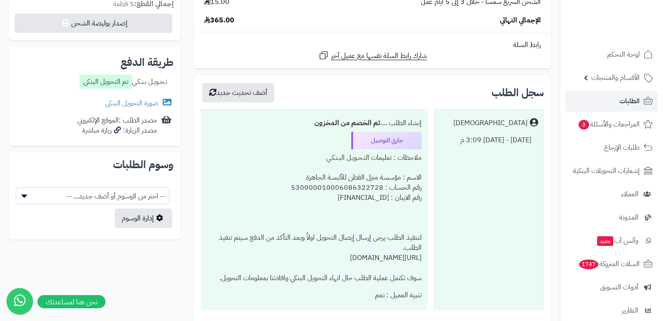
scroll to position [346, 0]
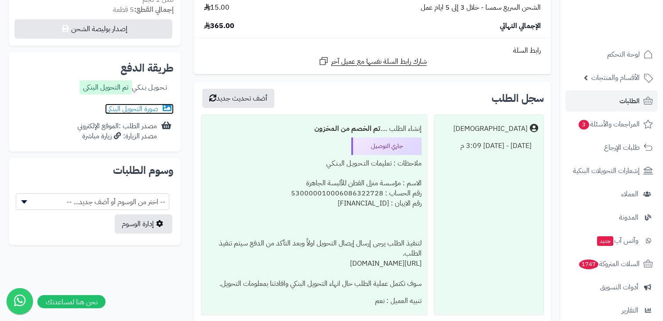
click at [121, 110] on link "صورة التحويل البنكى" at bounding box center [139, 109] width 69 height 11
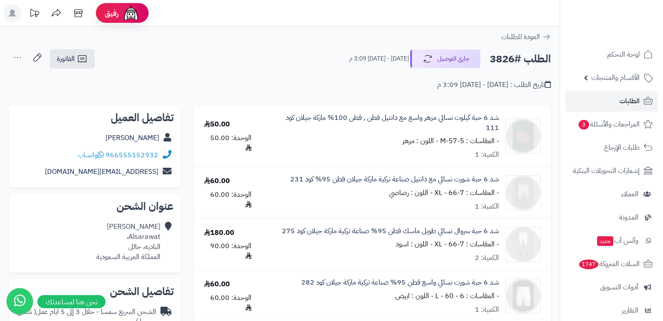
scroll to position [1, 0]
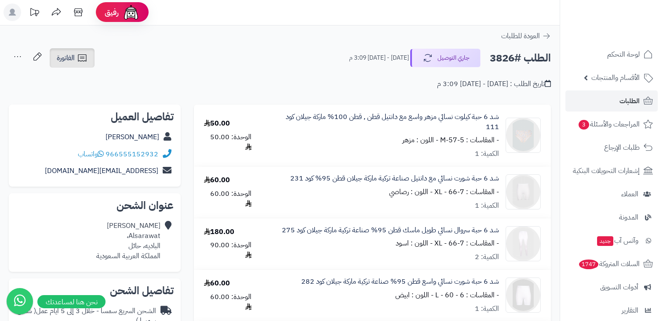
click at [82, 58] on icon at bounding box center [82, 58] width 11 height 11
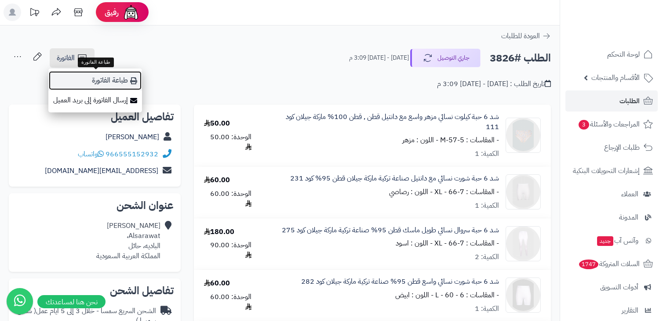
click at [92, 78] on link "طباعة الفاتورة" at bounding box center [95, 81] width 94 height 20
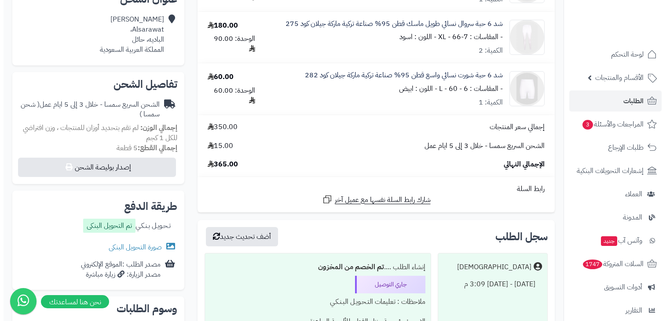
scroll to position [209, 0]
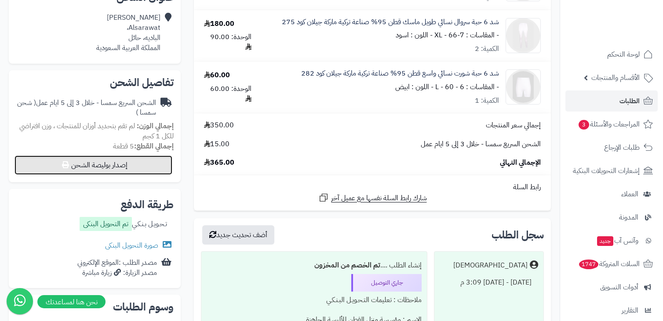
click at [122, 161] on button "إصدار بوليصة الشحن" at bounding box center [94, 165] width 158 height 19
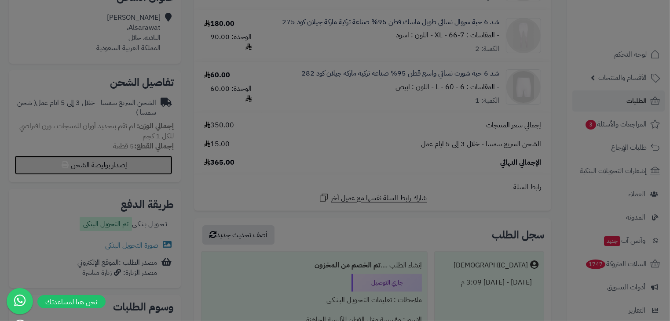
select select "****"
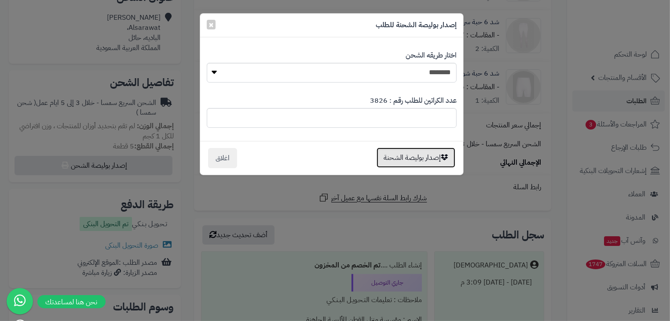
click at [430, 154] on button "إصدار بوليصة الشحنة" at bounding box center [415, 158] width 79 height 20
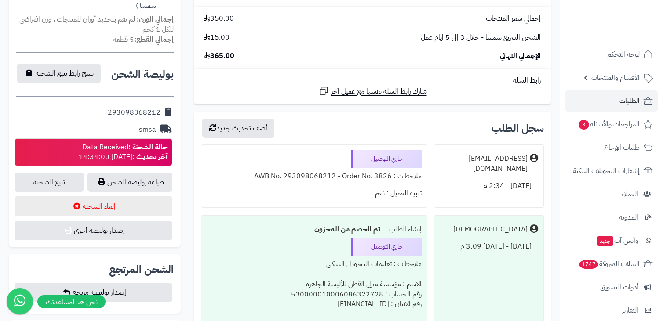
scroll to position [320, 0]
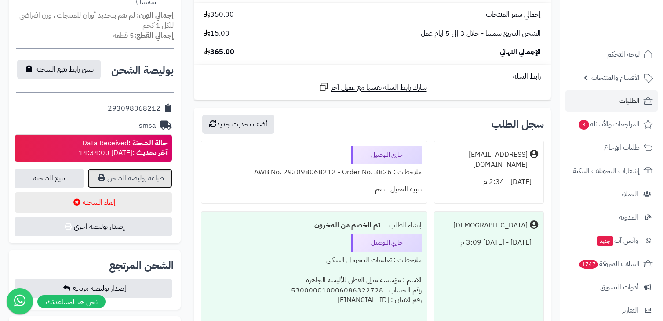
click at [157, 179] on link "طباعة بوليصة الشحن" at bounding box center [130, 178] width 85 height 19
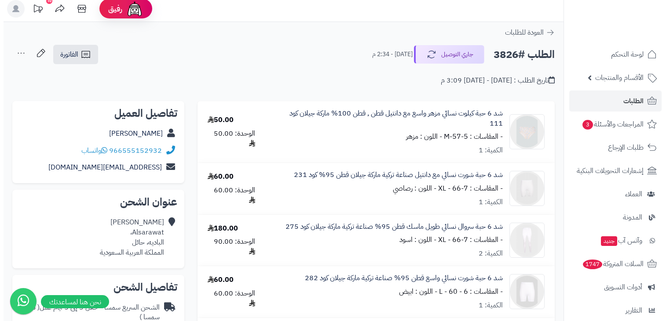
scroll to position [0, 0]
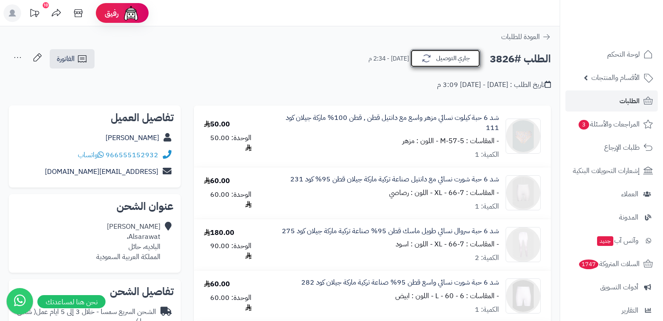
click at [431, 67] on button "جاري التوصيل" at bounding box center [445, 58] width 70 height 18
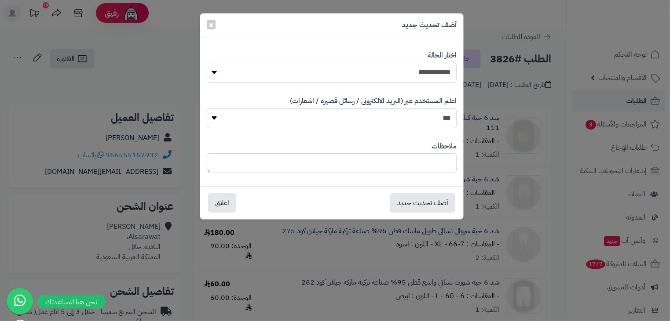
click at [422, 76] on select "**********" at bounding box center [332, 73] width 250 height 20
select select "*"
click at [207, 63] on select "**********" at bounding box center [332, 73] width 250 height 20
click at [422, 118] on select "*** **" at bounding box center [332, 119] width 250 height 20
select select "*"
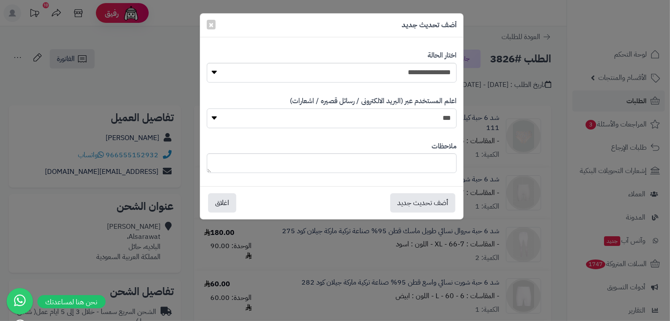
click at [207, 109] on select "*** **" at bounding box center [332, 119] width 250 height 20
click at [424, 201] on button "أضف تحديث جديد" at bounding box center [422, 202] width 65 height 19
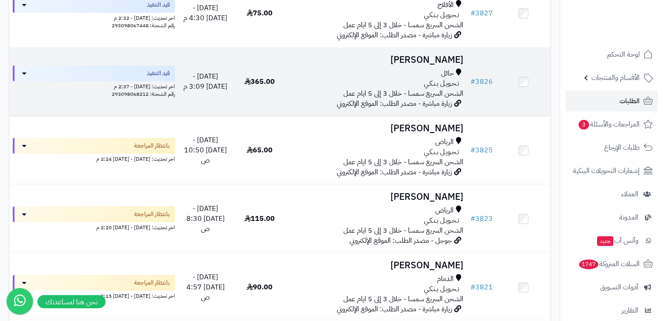
scroll to position [431, 0]
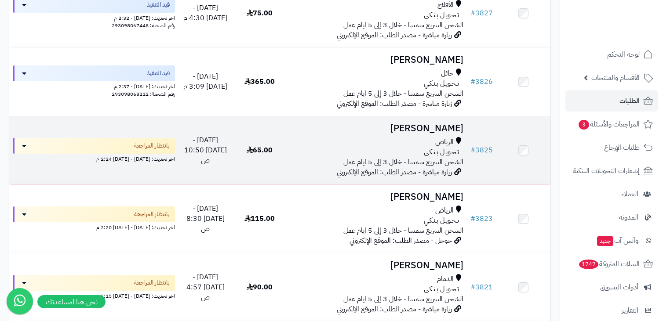
drag, startPoint x: 272, startPoint y: 152, endPoint x: 338, endPoint y: 145, distance: 66.8
click at [338, 145] on div "الرياض" at bounding box center [376, 142] width 173 height 10
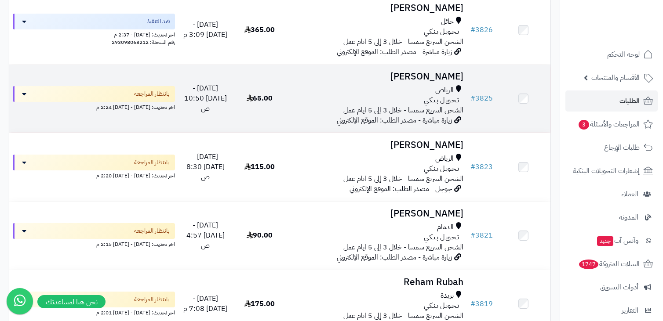
scroll to position [484, 0]
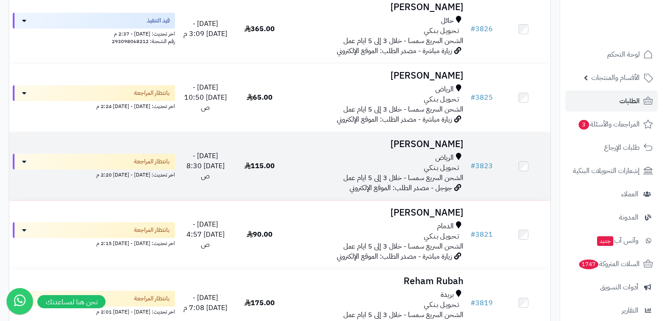
click at [373, 151] on td "Raghad Alsharif الرياض تـحـويـل بـنـكـي الشحن السريع سمسا - خلال 3 إلى 5 ايام ع…" at bounding box center [377, 166] width 180 height 68
click at [391, 169] on div "تـحـويـل بـنـكـي" at bounding box center [376, 168] width 173 height 10
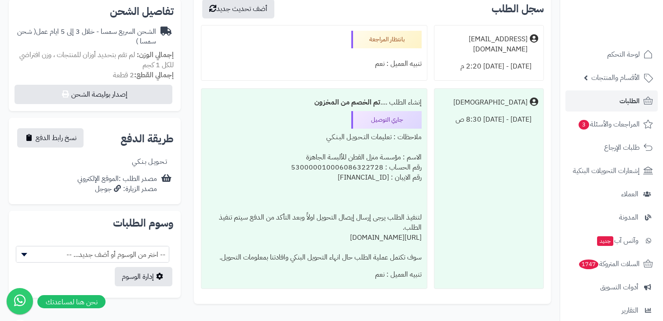
scroll to position [294, 0]
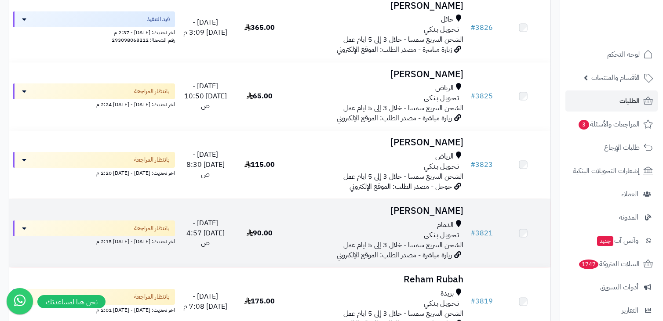
scroll to position [484, 0]
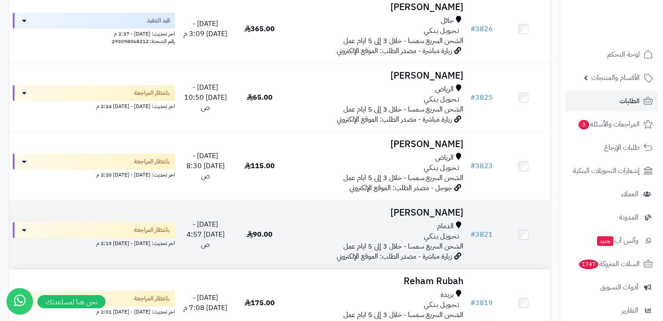
click at [241, 227] on td "90.00" at bounding box center [260, 235] width 54 height 68
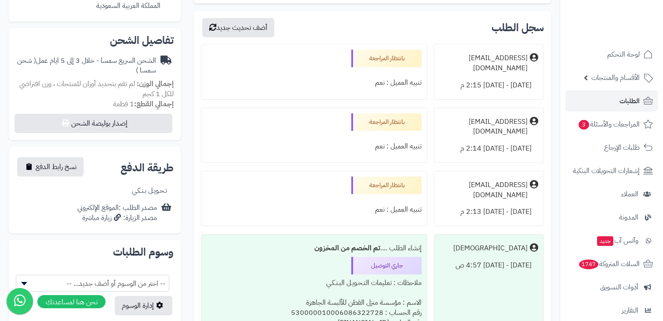
scroll to position [252, 0]
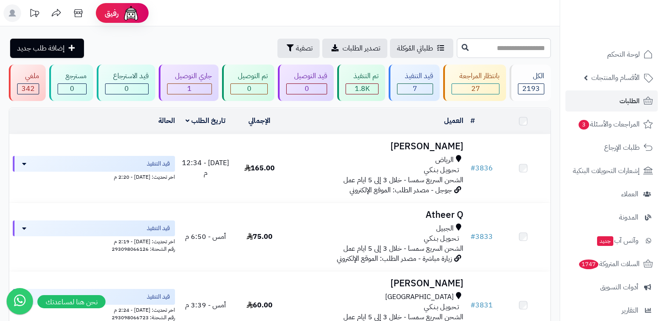
scroll to position [616, 0]
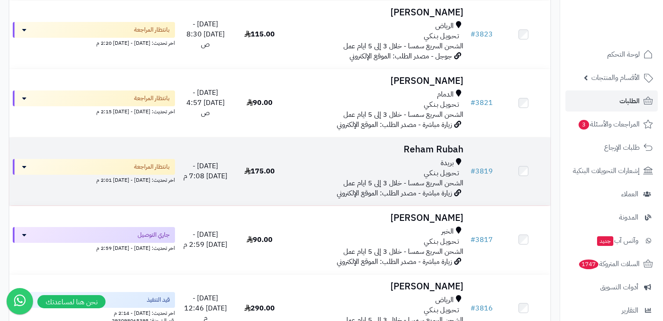
click at [252, 180] on td "175.00" at bounding box center [260, 172] width 54 height 68
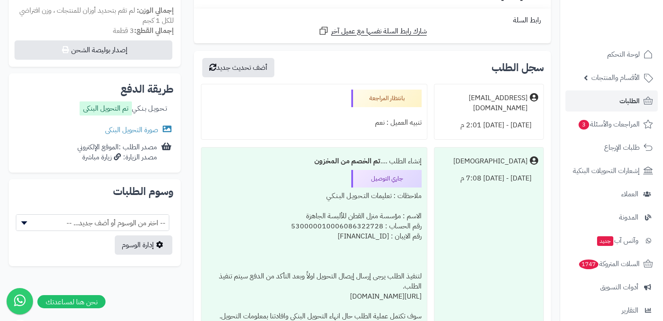
scroll to position [331, 0]
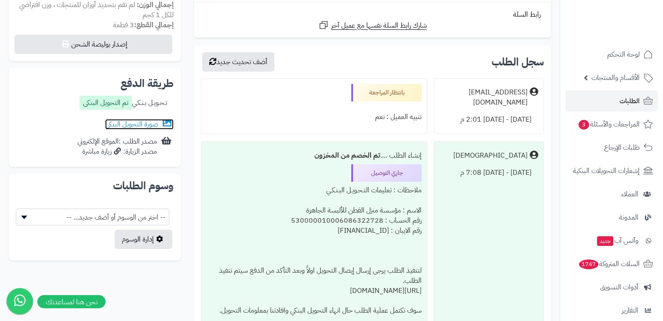
click at [153, 127] on link "صورة التحويل البنكى" at bounding box center [139, 124] width 69 height 11
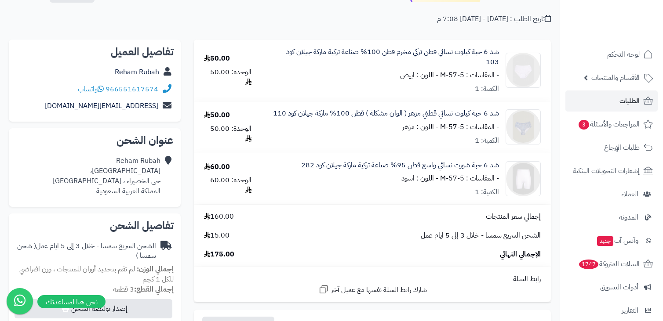
scroll to position [0, 0]
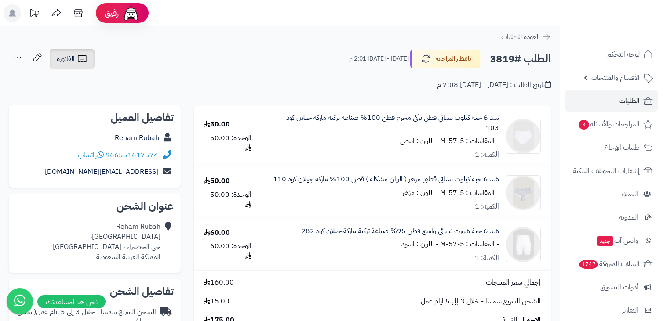
click at [62, 54] on span "الفاتورة" at bounding box center [66, 59] width 18 height 11
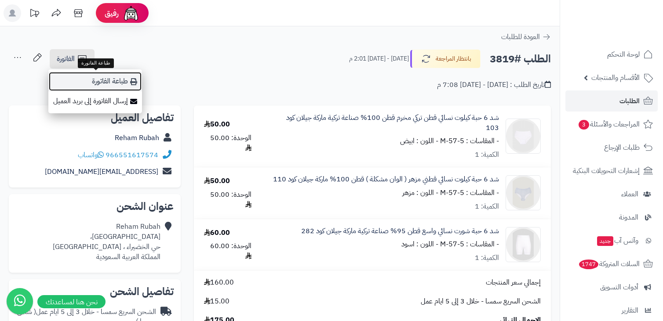
click at [101, 80] on link "طباعة الفاتورة" at bounding box center [95, 82] width 94 height 20
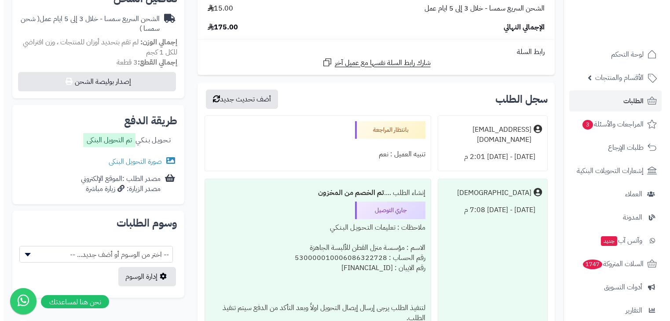
scroll to position [294, 0]
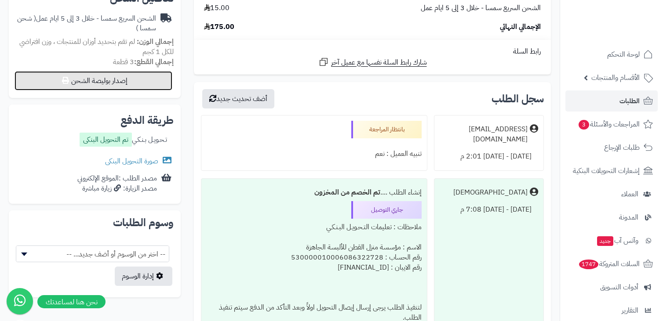
click at [127, 81] on button "إصدار بوليصة الشحن" at bounding box center [94, 80] width 158 height 19
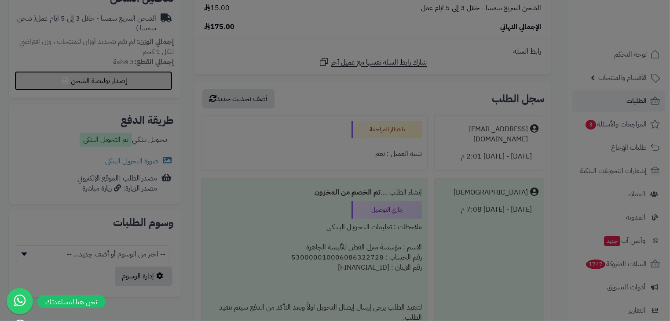
select select "****"
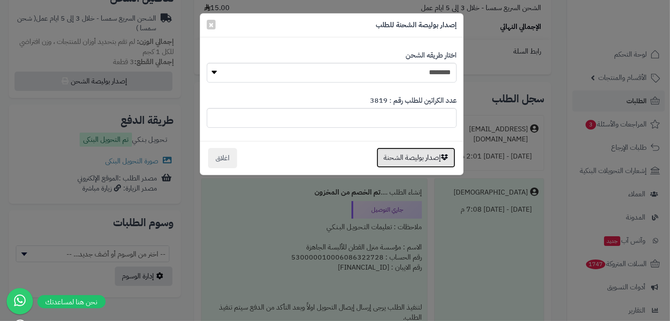
click at [430, 157] on button "إصدار بوليصة الشحنة" at bounding box center [415, 158] width 79 height 20
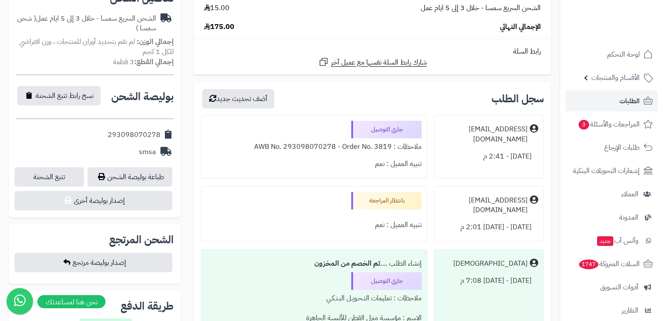
scroll to position [294, 0]
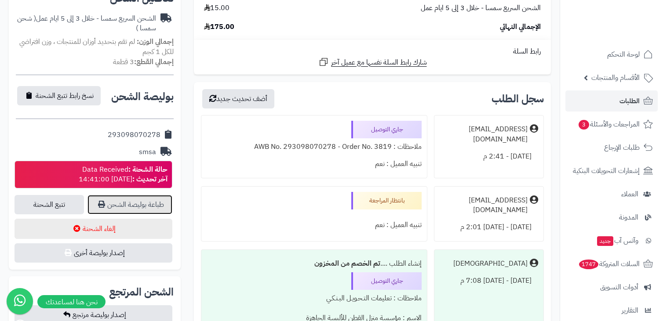
click at [156, 201] on link "طباعة بوليصة الشحن" at bounding box center [130, 204] width 85 height 19
click at [296, 47] on div "رابط السلة" at bounding box center [372, 52] width 350 height 10
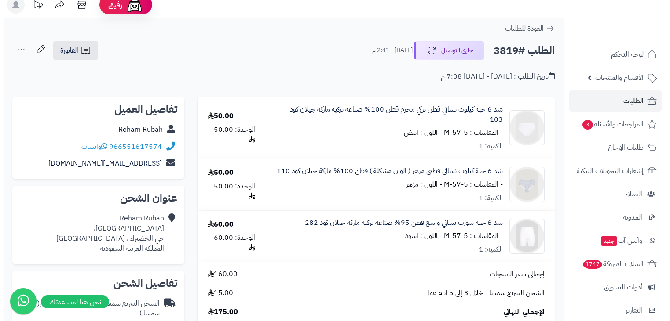
scroll to position [0, 0]
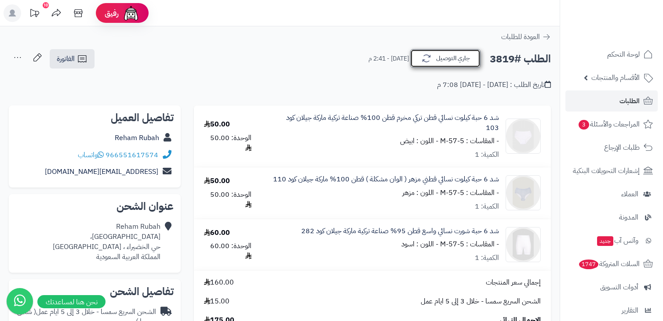
click at [451, 59] on button "جاري التوصيل" at bounding box center [445, 58] width 70 height 18
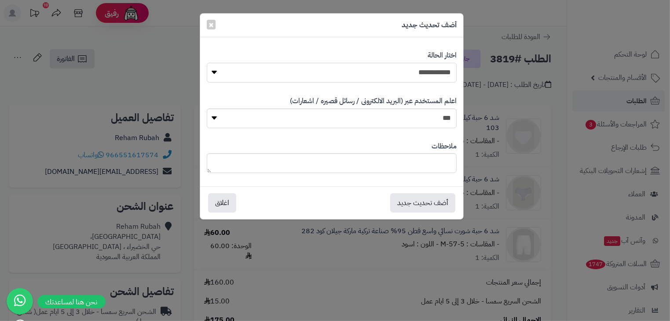
click at [422, 75] on select "**********" at bounding box center [332, 73] width 250 height 20
select select "*"
click at [207, 63] on select "**********" at bounding box center [332, 73] width 250 height 20
click at [423, 122] on select "*** **" at bounding box center [332, 119] width 250 height 20
select select "*"
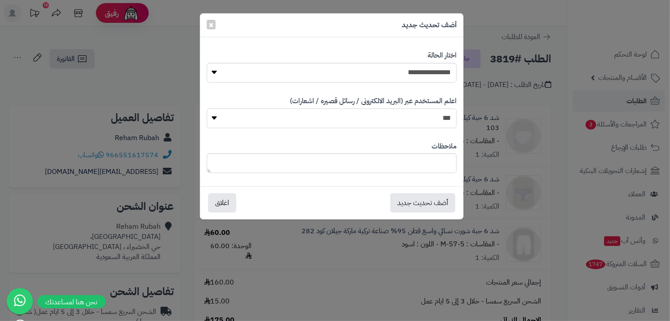
click at [207, 109] on select "*** **" at bounding box center [332, 119] width 250 height 20
click at [420, 200] on button "أضف تحديث جديد" at bounding box center [422, 202] width 65 height 19
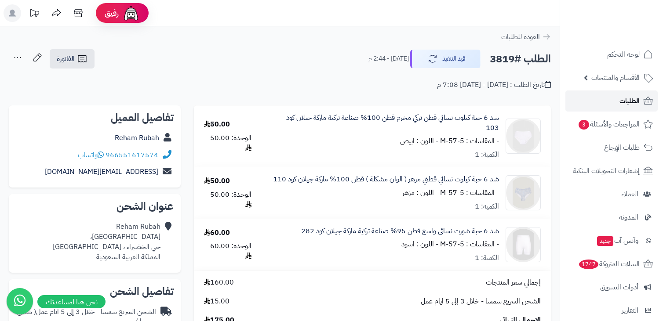
click at [601, 104] on link "الطلبات" at bounding box center [612, 101] width 92 height 21
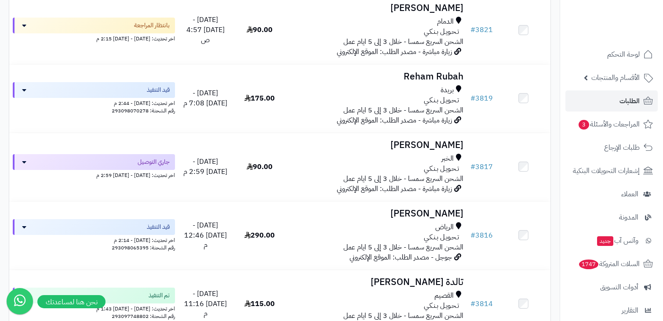
scroll to position [689, 0]
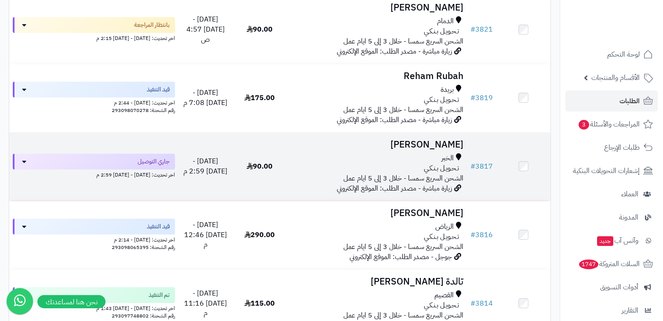
drag, startPoint x: 405, startPoint y: 170, endPoint x: 424, endPoint y: 153, distance: 25.6
click at [424, 153] on td "سعيد القحطاني الخبر تـحـويـل بـنـكـي الشحن السريع سمسا - خلال 3 إلى 5 ايام عمل …" at bounding box center [377, 167] width 180 height 68
click at [410, 152] on td "سعيد القحطاني الخبر تـحـويـل بـنـكـي الشحن السريع سمسا - خلال 3 إلى 5 ايام عمل …" at bounding box center [377, 167] width 180 height 68
click at [437, 143] on h3 "[PERSON_NAME]" at bounding box center [376, 145] width 173 height 10
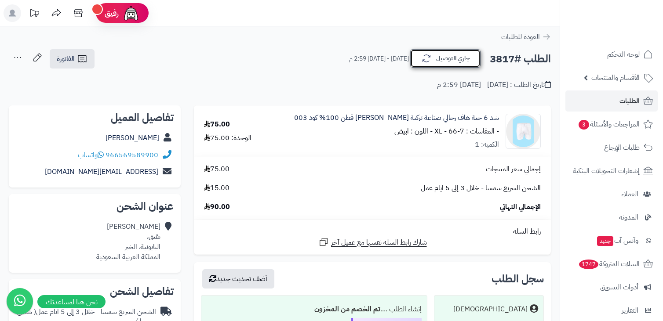
click at [442, 60] on button "جاري التوصيل" at bounding box center [445, 58] width 70 height 18
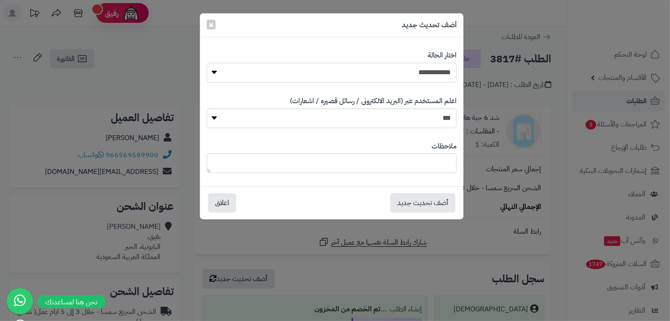
click at [426, 77] on select "**********" at bounding box center [332, 73] width 250 height 20
select select "*"
click at [207, 63] on select "**********" at bounding box center [332, 73] width 250 height 20
click at [419, 124] on select "*** **" at bounding box center [332, 119] width 250 height 20
select select "*"
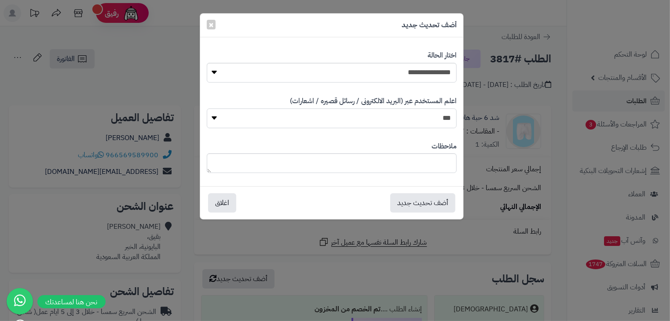
click at [207, 109] on select "*** **" at bounding box center [332, 119] width 250 height 20
click at [419, 202] on button "أضف تحديث جديد" at bounding box center [422, 202] width 65 height 19
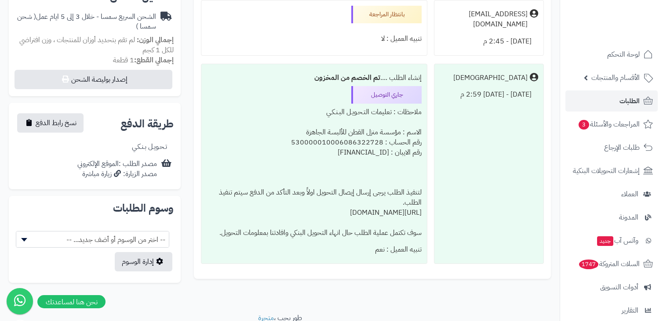
scroll to position [294, 0]
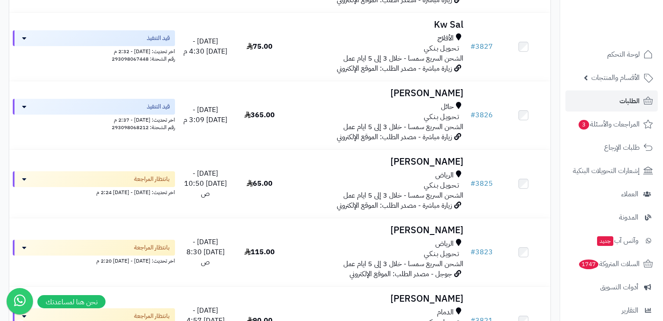
scroll to position [398, 0]
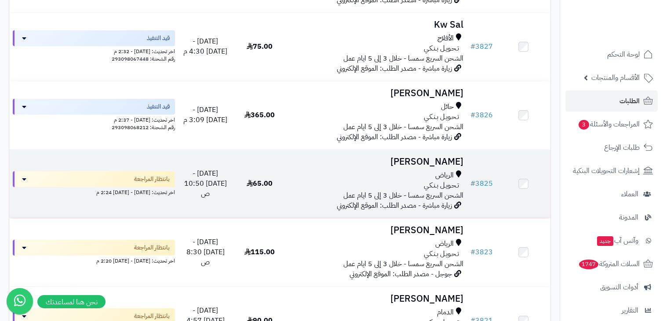
click at [322, 171] on div "الرياض" at bounding box center [376, 176] width 173 height 10
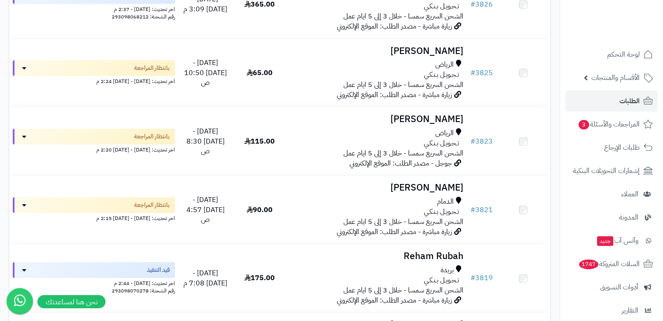
scroll to position [507, 0]
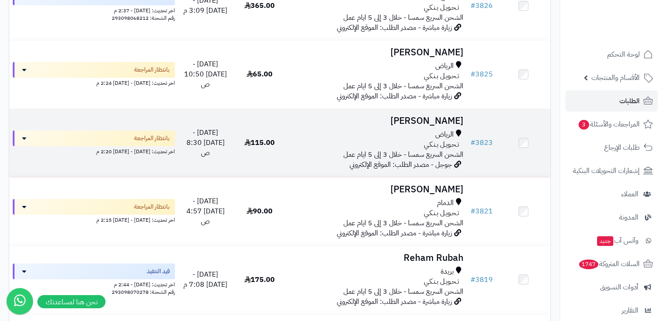
click at [294, 151] on div "الرياض تـحـويـل بـنـكـي الشحن السريع سمسا - خلال 3 إلى 5 ايام عمل" at bounding box center [376, 145] width 173 height 30
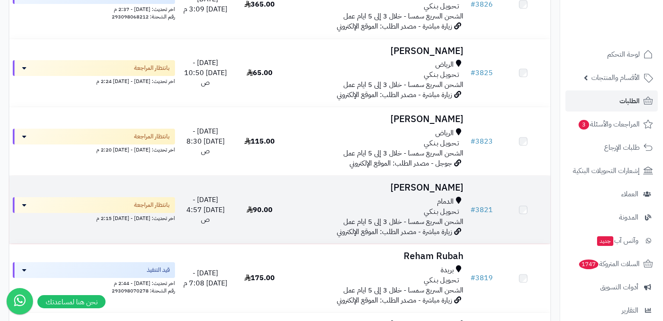
scroll to position [507, 0]
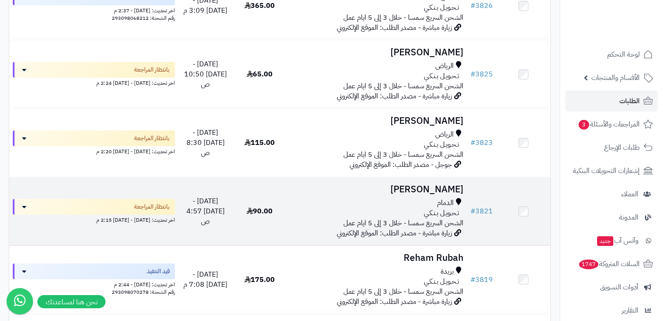
click at [345, 210] on div "تـحـويـل بـنـكـي" at bounding box center [376, 213] width 173 height 10
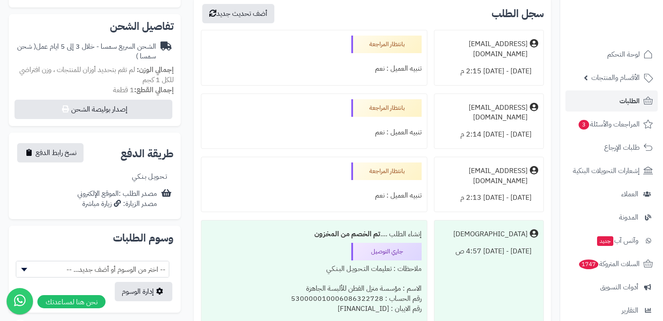
scroll to position [267, 0]
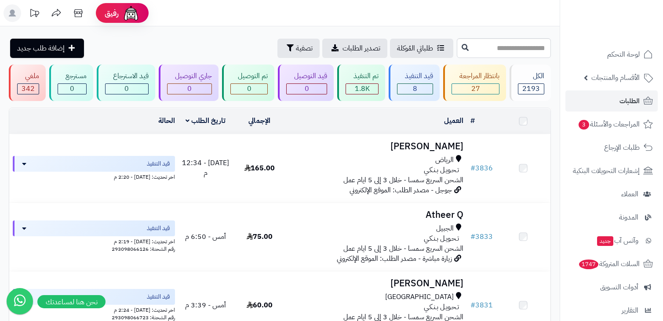
scroll to position [651, 0]
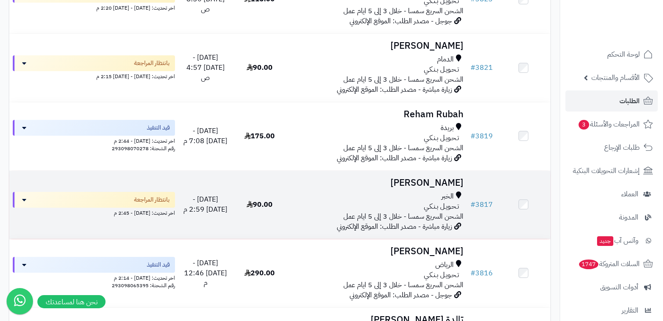
click at [356, 192] on td "سعيد القحطاني الخبر تـحـويـل بـنـكـي الشحن السريع سمسا - خلال 3 إلى 5 ايام عمل …" at bounding box center [377, 205] width 180 height 68
click at [434, 188] on h3 "[PERSON_NAME]" at bounding box center [376, 183] width 173 height 10
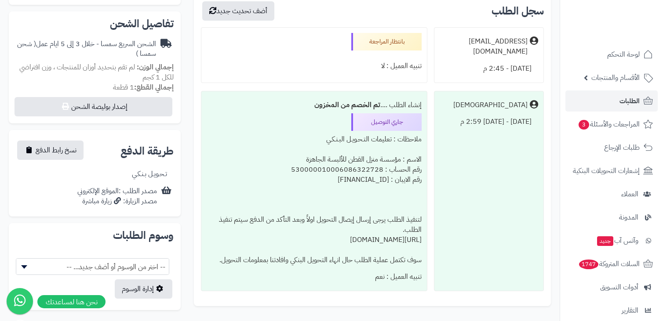
scroll to position [269, 0]
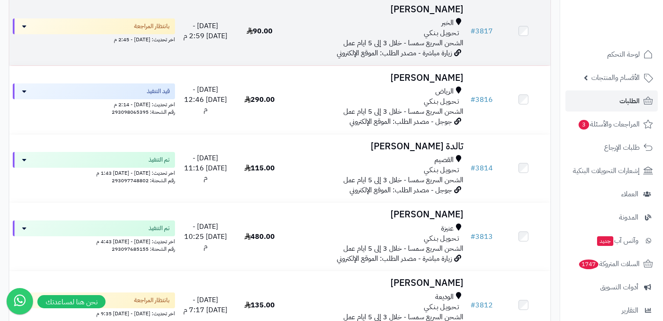
scroll to position [823, 0]
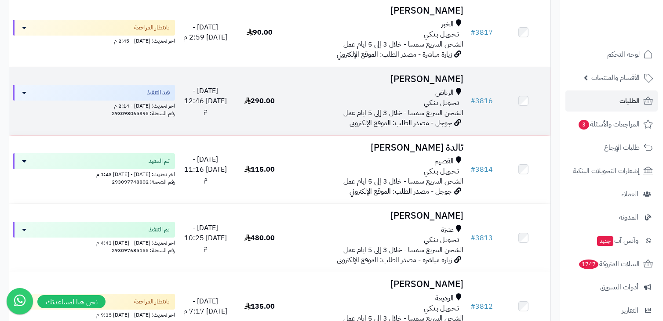
click at [413, 106] on div "تـحـويـل بـنـكـي" at bounding box center [376, 103] width 173 height 10
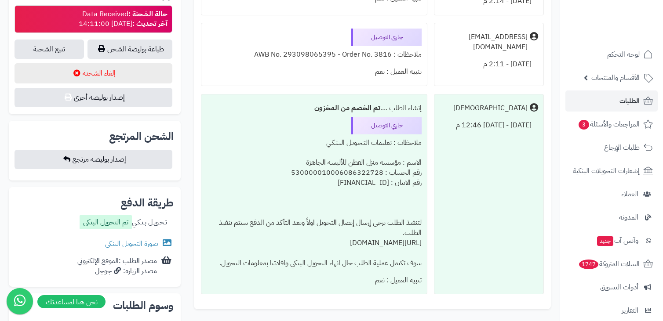
scroll to position [452, 0]
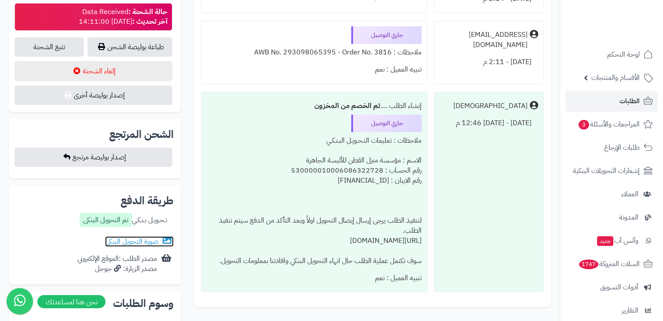
click at [151, 245] on link "صورة التحويل البنكى" at bounding box center [139, 242] width 69 height 11
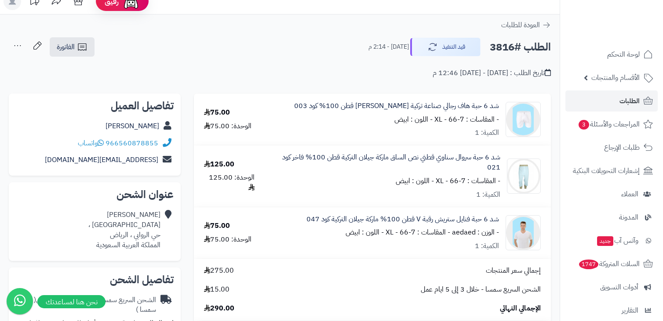
scroll to position [0, 0]
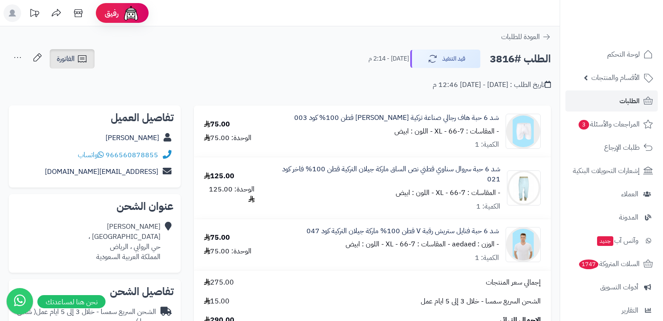
click at [71, 62] on span "الفاتورة" at bounding box center [66, 59] width 18 height 11
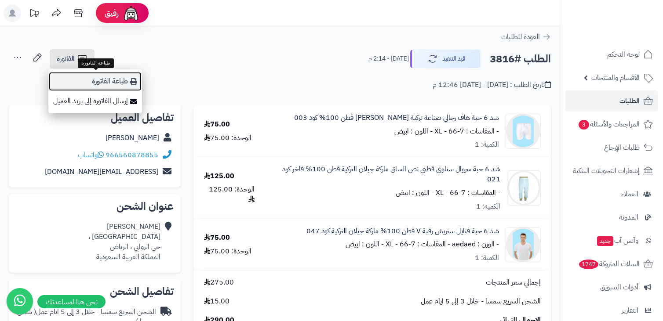
click at [106, 80] on link "طباعة الفاتورة" at bounding box center [95, 82] width 94 height 20
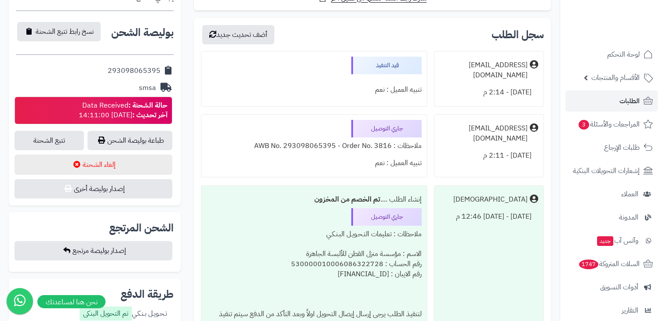
scroll to position [358, 0]
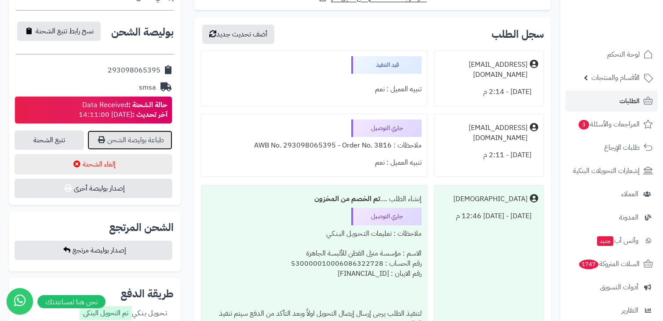
click at [153, 142] on link "طباعة بوليصة الشحن" at bounding box center [130, 140] width 85 height 19
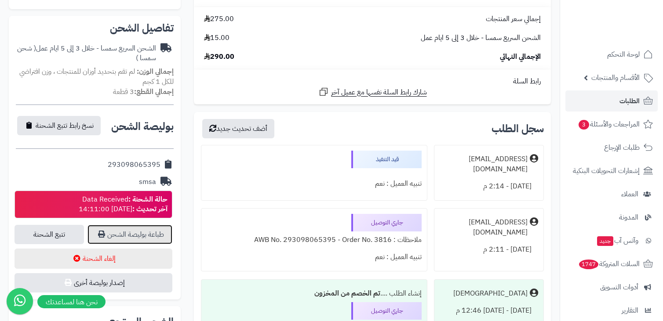
scroll to position [264, 0]
click at [116, 233] on link "طباعة بوليصة الشحن" at bounding box center [130, 234] width 85 height 19
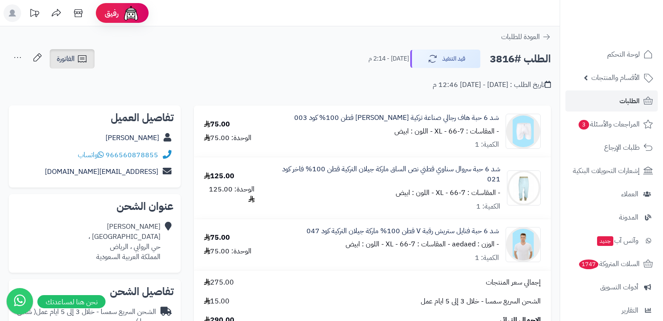
click at [84, 62] on icon at bounding box center [82, 59] width 11 height 11
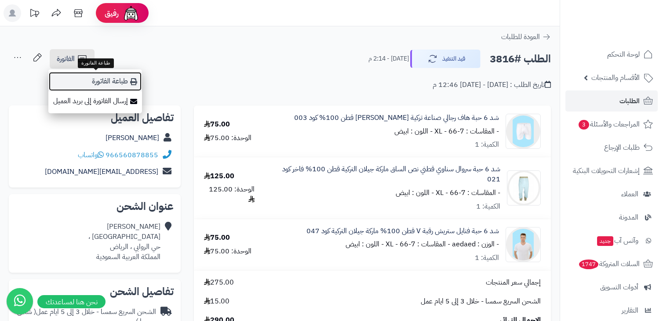
click at [113, 83] on link "طباعة الفاتورة" at bounding box center [95, 82] width 94 height 20
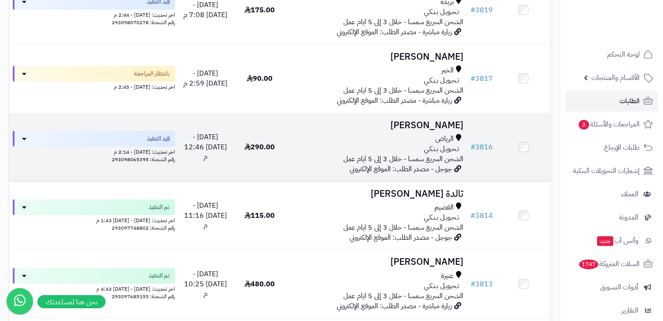
scroll to position [778, 0]
